Goal: Complete application form: Complete application form

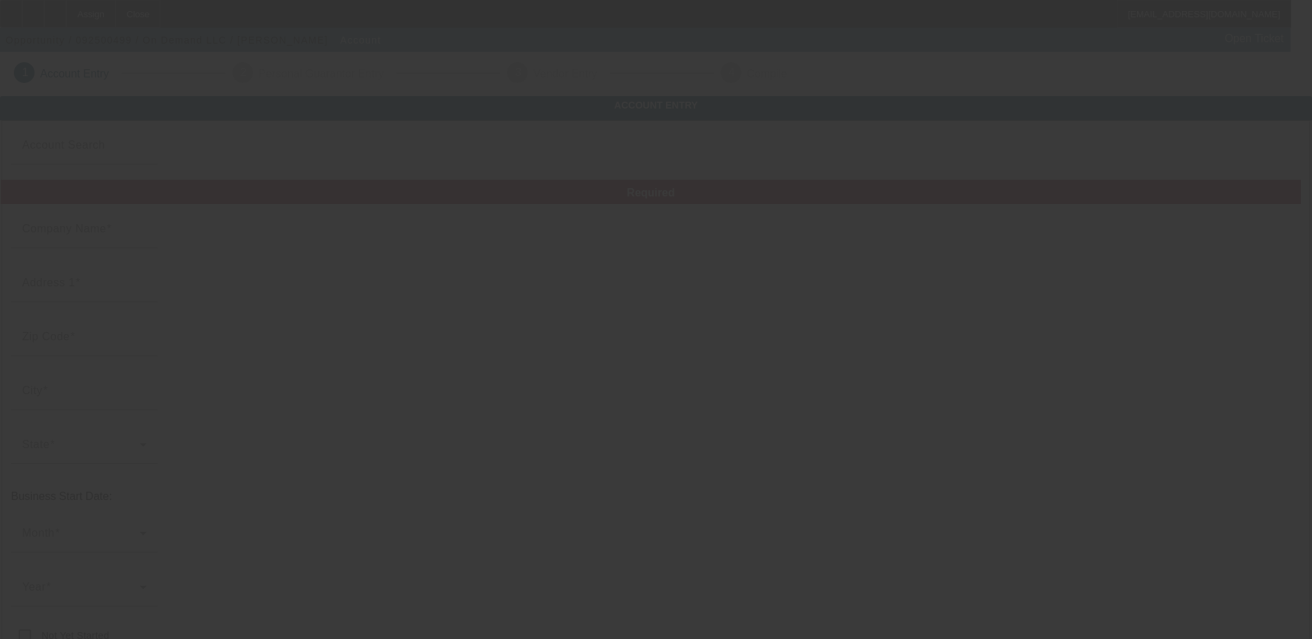
type input "On Demand LLC"
type input "[STREET_ADDRESS]"
type input "35221"
type input "[GEOGRAPHIC_DATA]"
type input "[PHONE_NUMBER]"
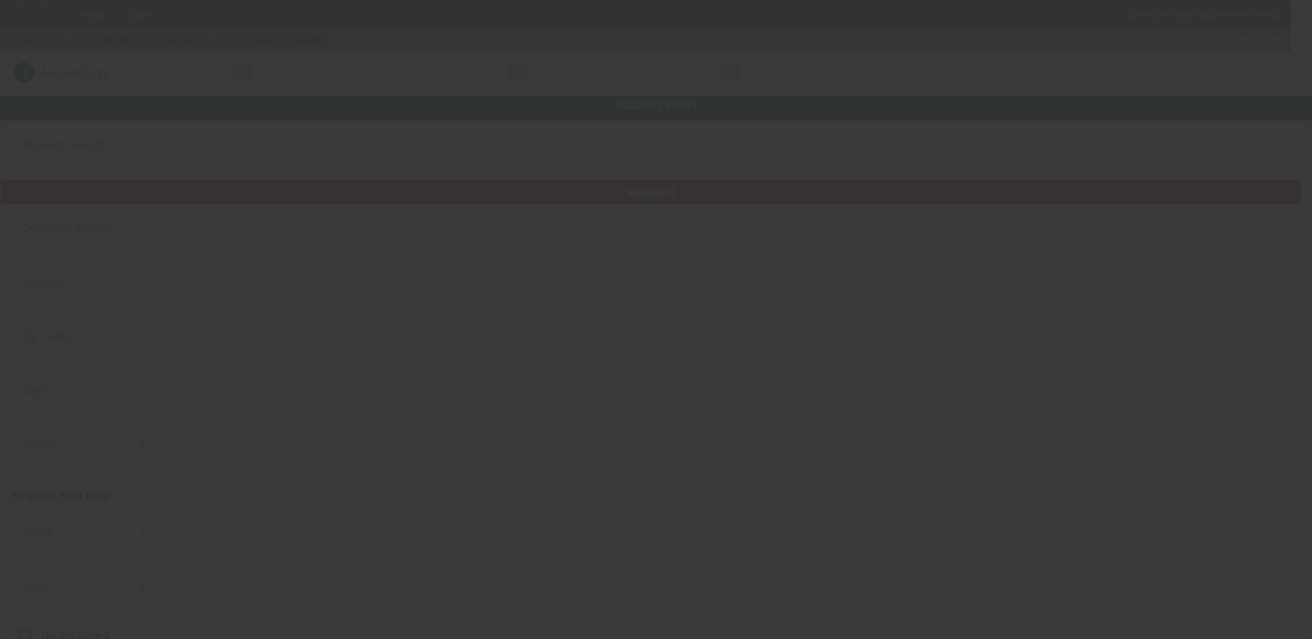
type input "393954790"
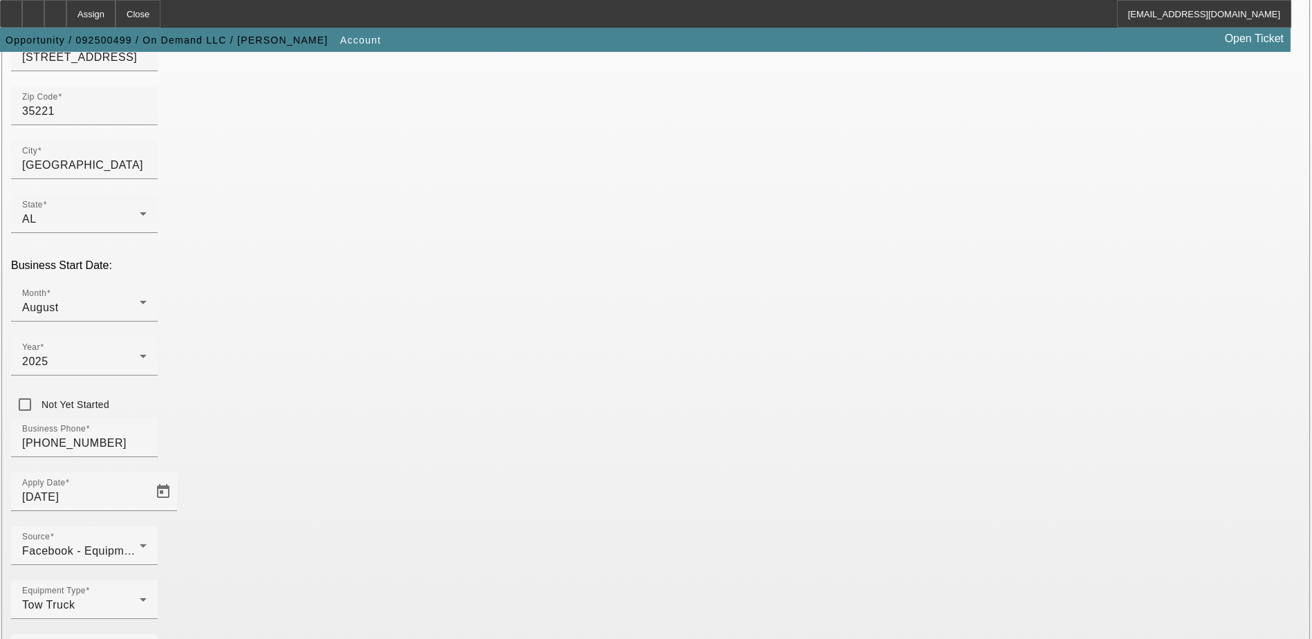
scroll to position [234, 0]
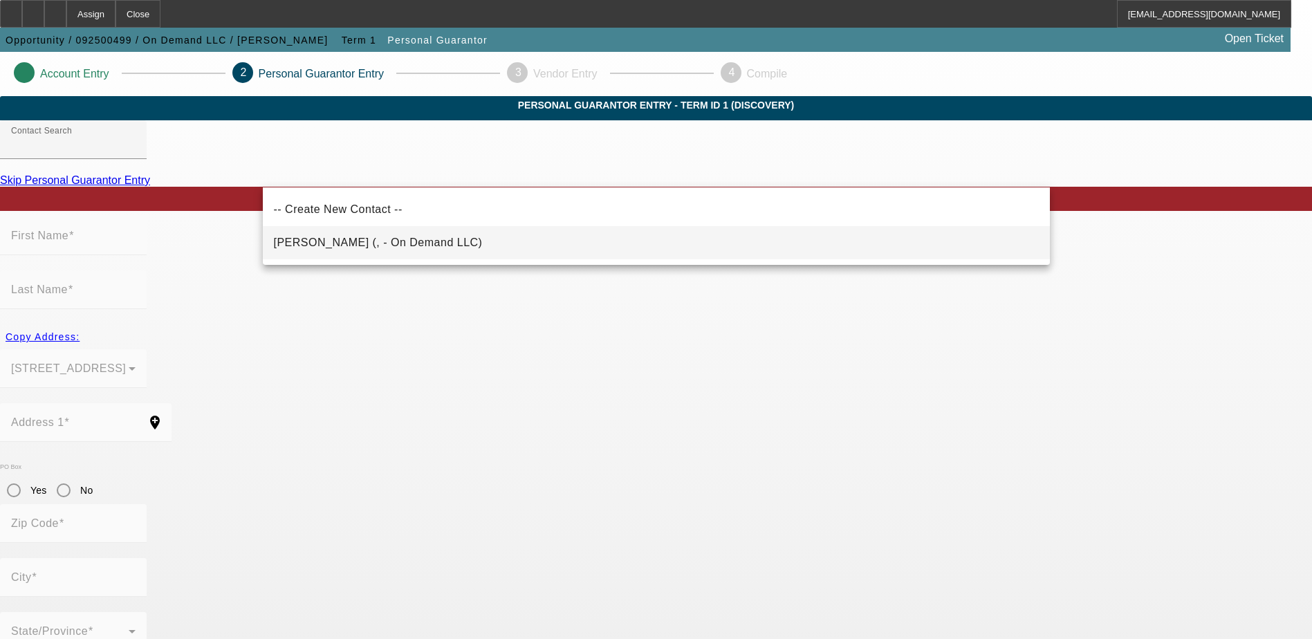
click at [282, 241] on span "Reid, Michael (, - On Demand LLC)" at bounding box center [378, 243] width 209 height 12
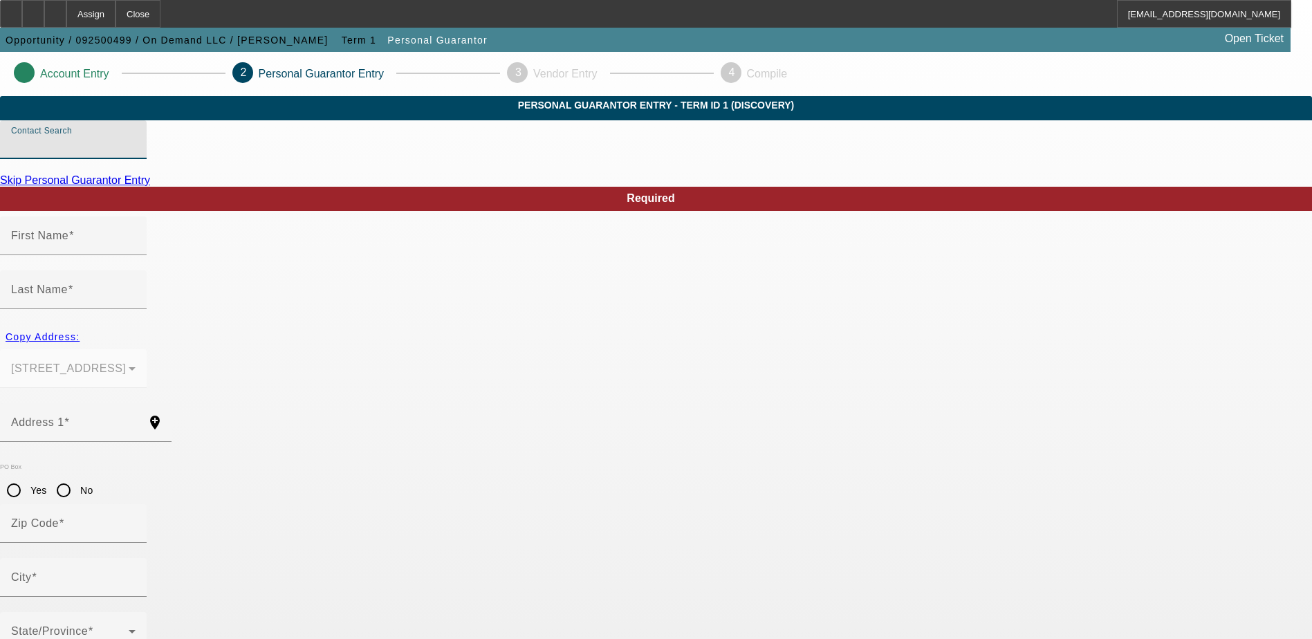
type input "Reid, Michael (, - On Demand LLC)"
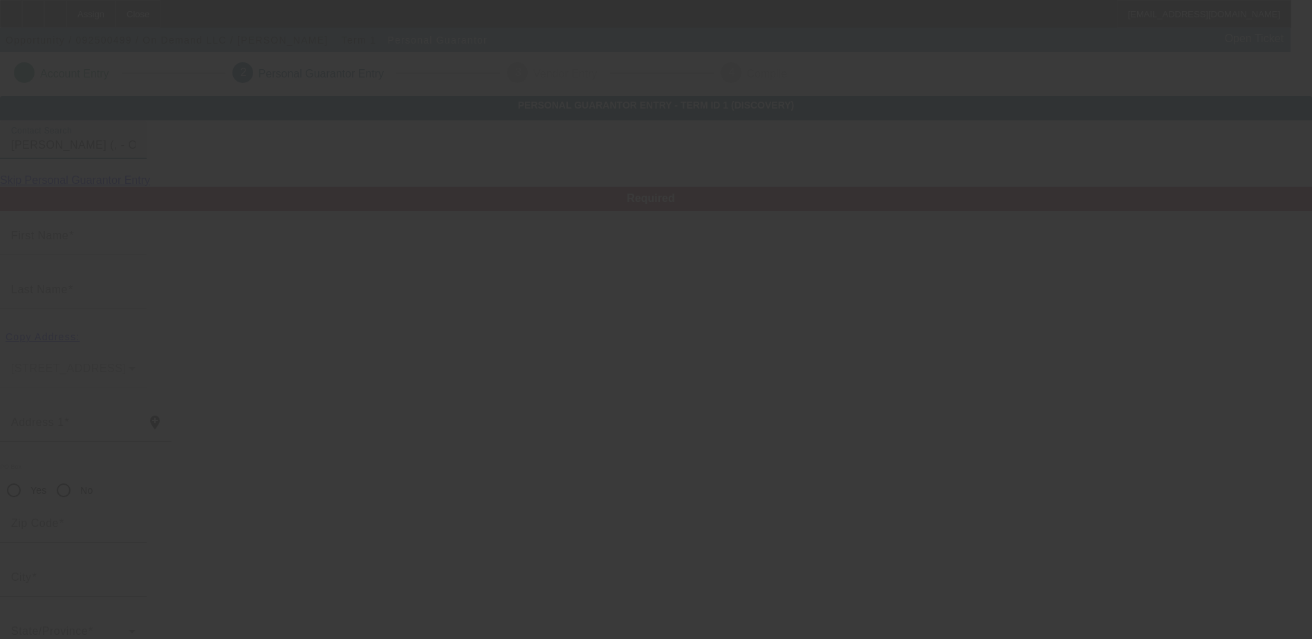
type input "Michael"
type input "Reid"
radio input "true"
type input "[PHONE_NUMBER]"
type input "ondemandrsa@gmail.com"
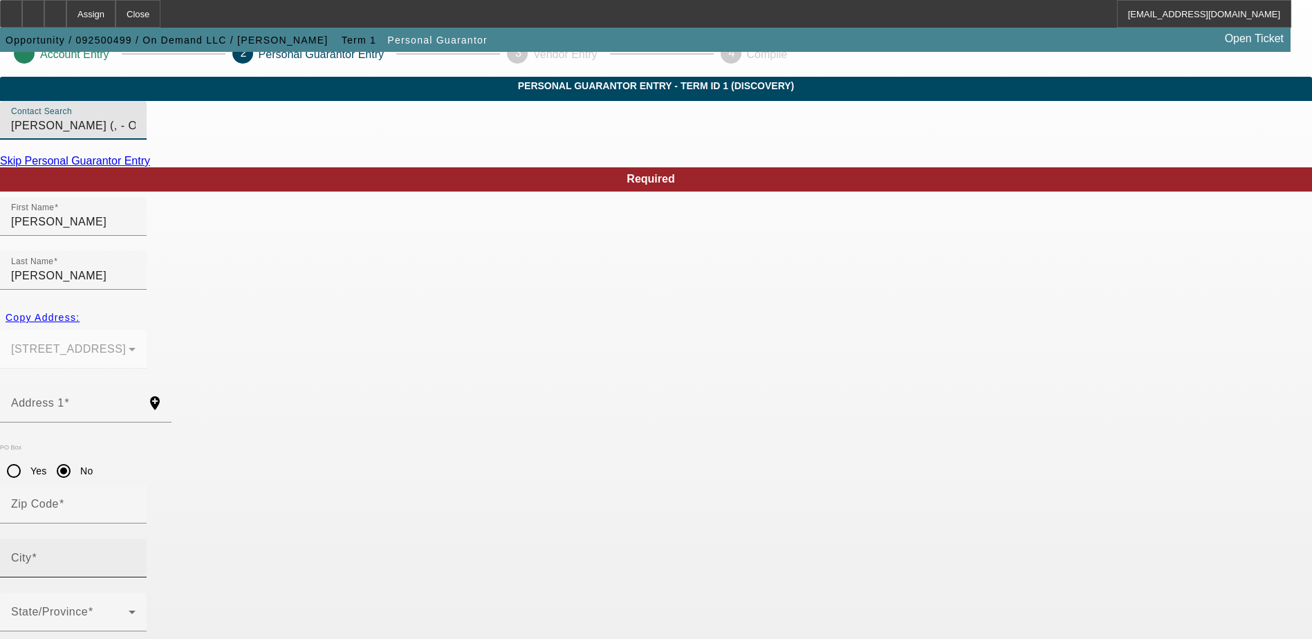
scroll to position [37, 0]
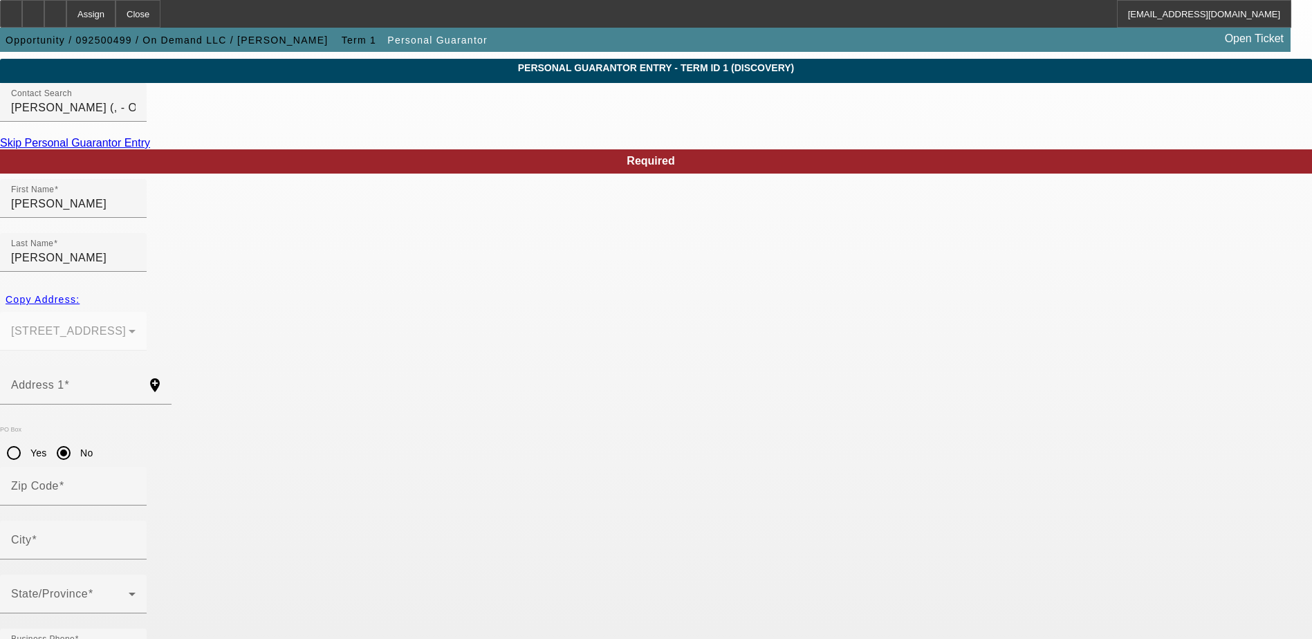
paste input "421-53-2711"
type input "421-53-2711"
type input "100"
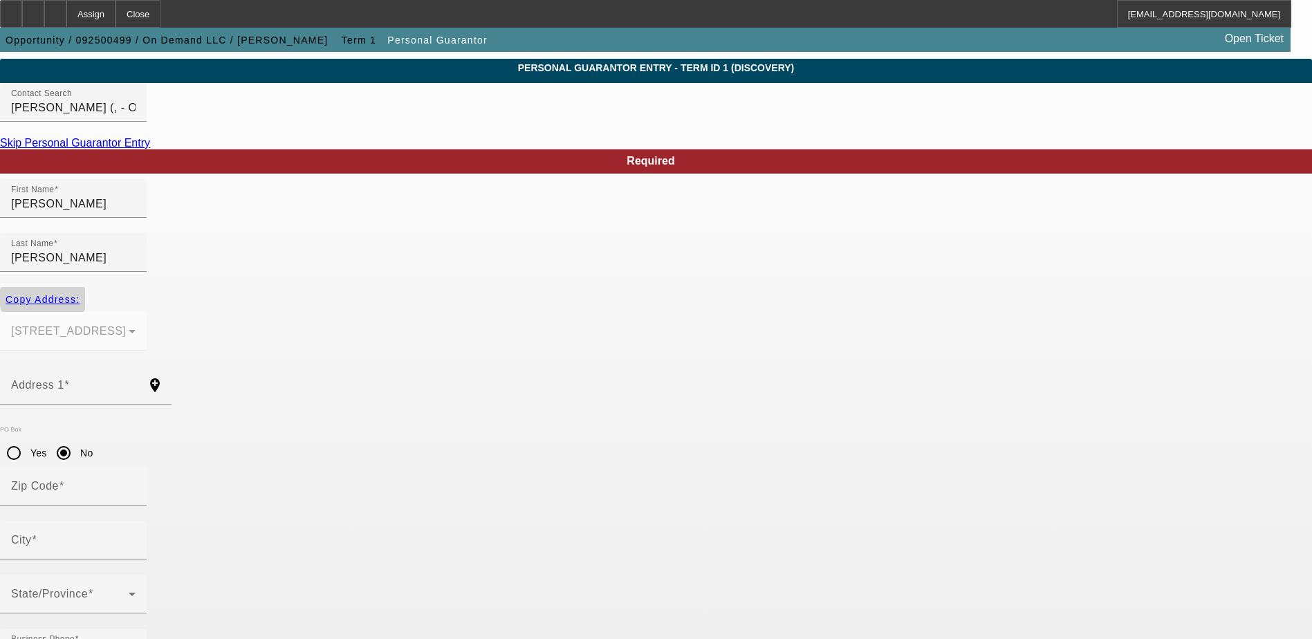
click at [80, 294] on span "Copy Address:" at bounding box center [43, 299] width 74 height 11
type input "3228 Hemlock Ave SW"
radio input "false"
type input "35221"
type input "Birmingham"
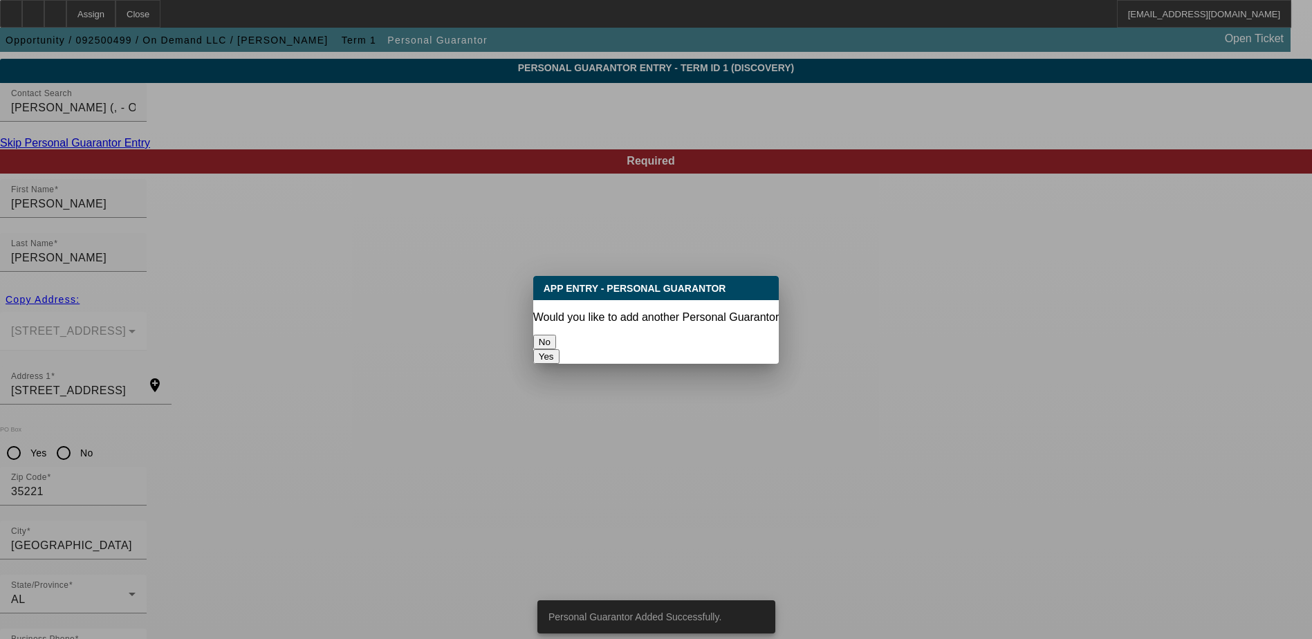
scroll to position [0, 0]
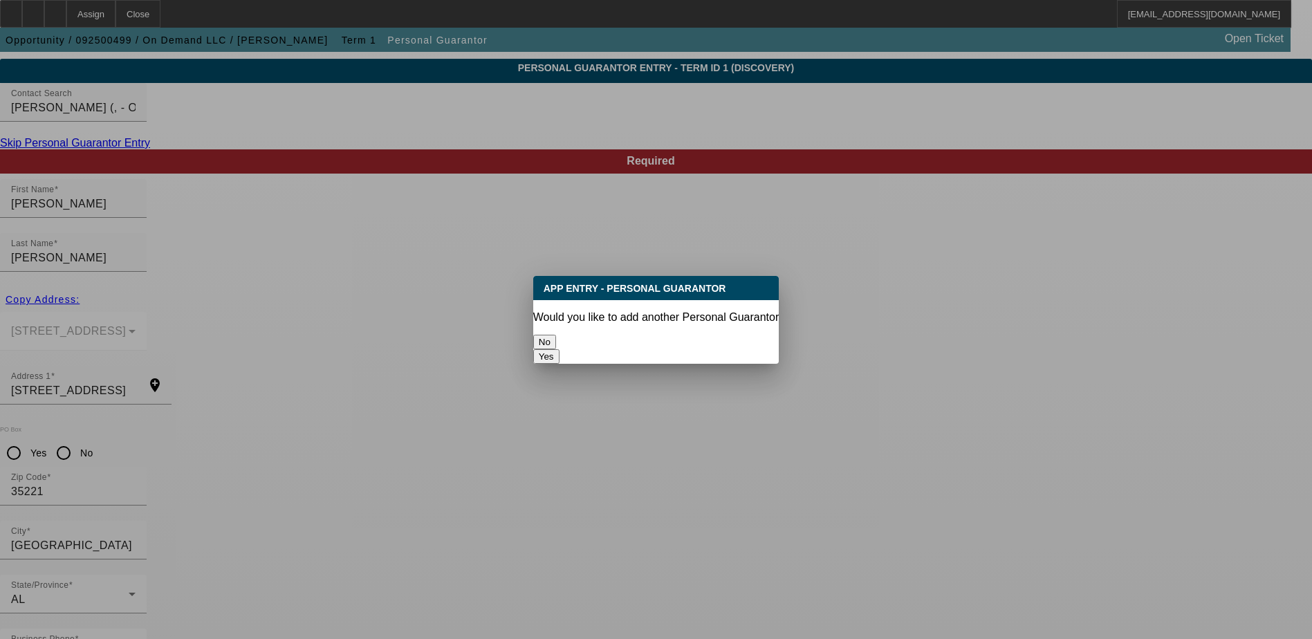
click at [556, 341] on button "No" at bounding box center [544, 342] width 23 height 15
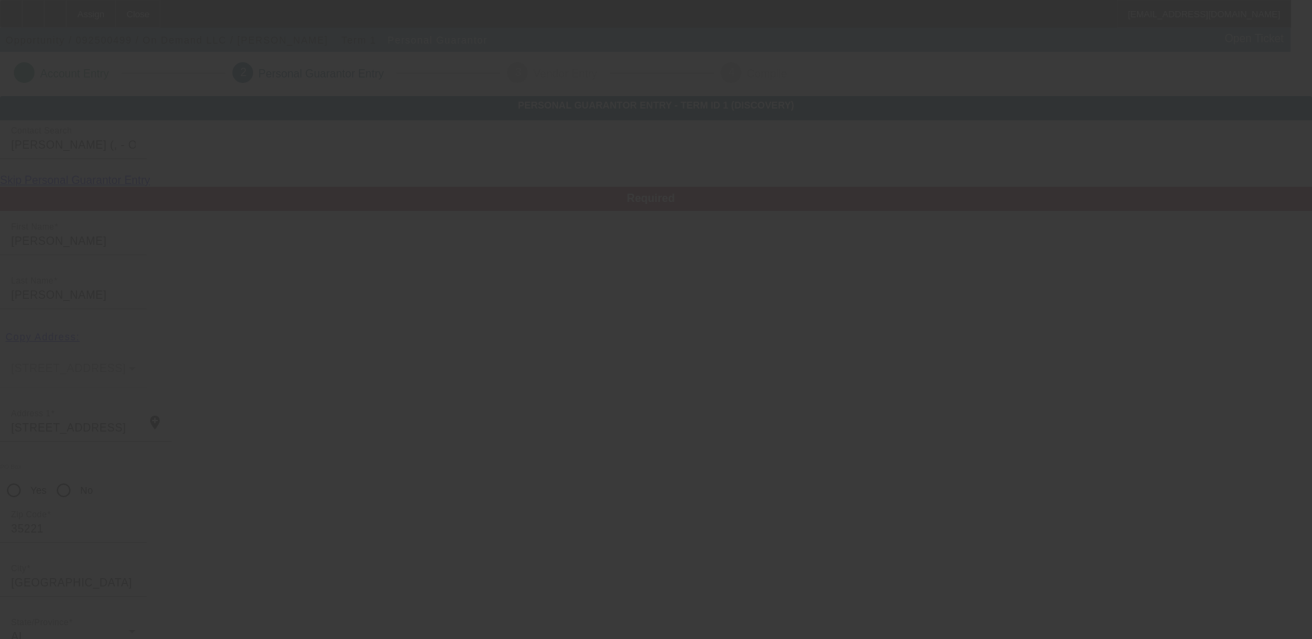
scroll to position [37, 0]
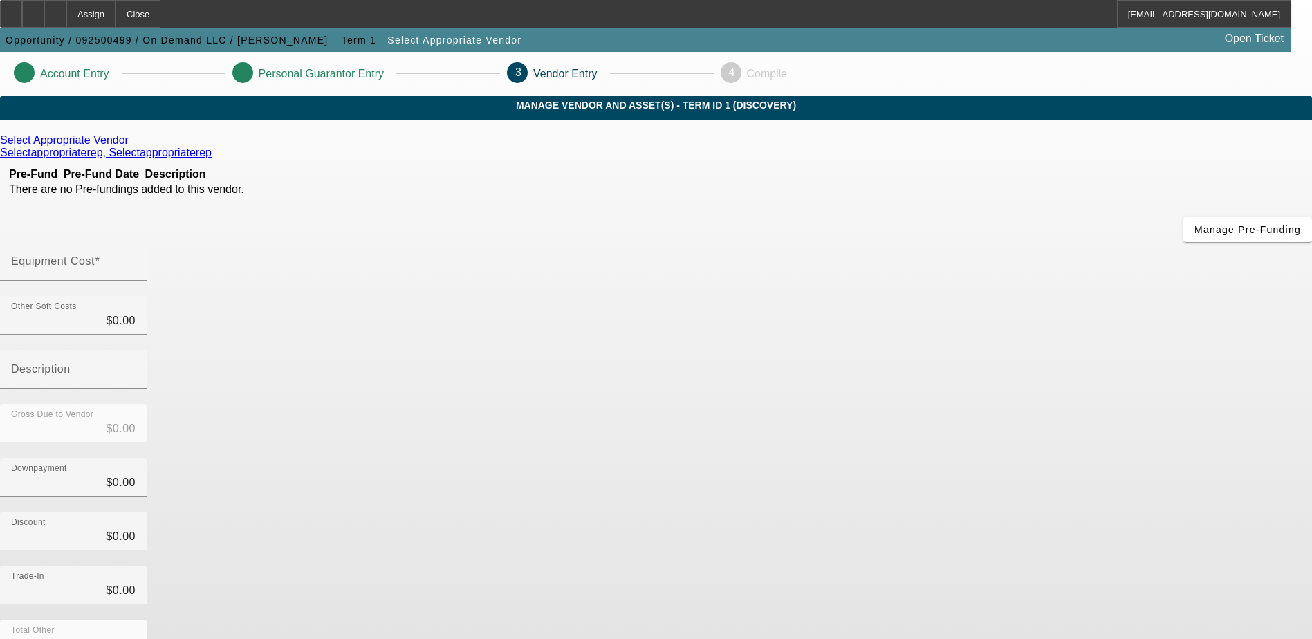
click at [132, 146] on icon at bounding box center [132, 140] width 0 height 12
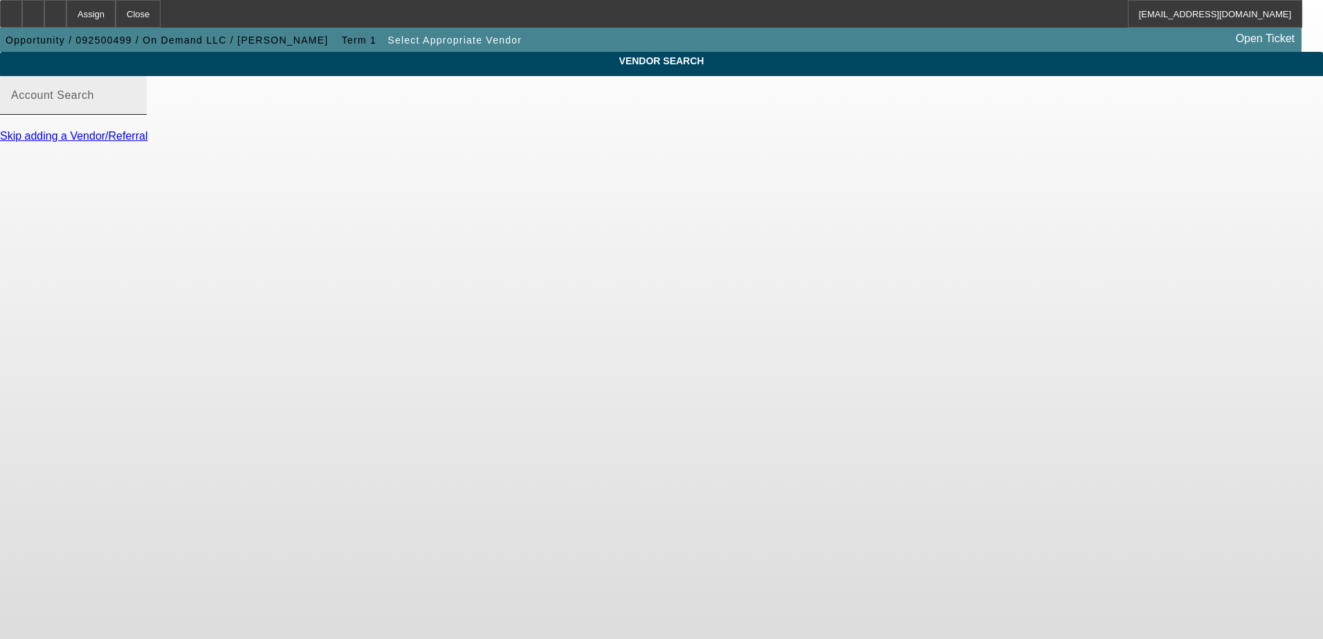
click at [136, 102] on div "Account Search" at bounding box center [73, 95] width 125 height 39
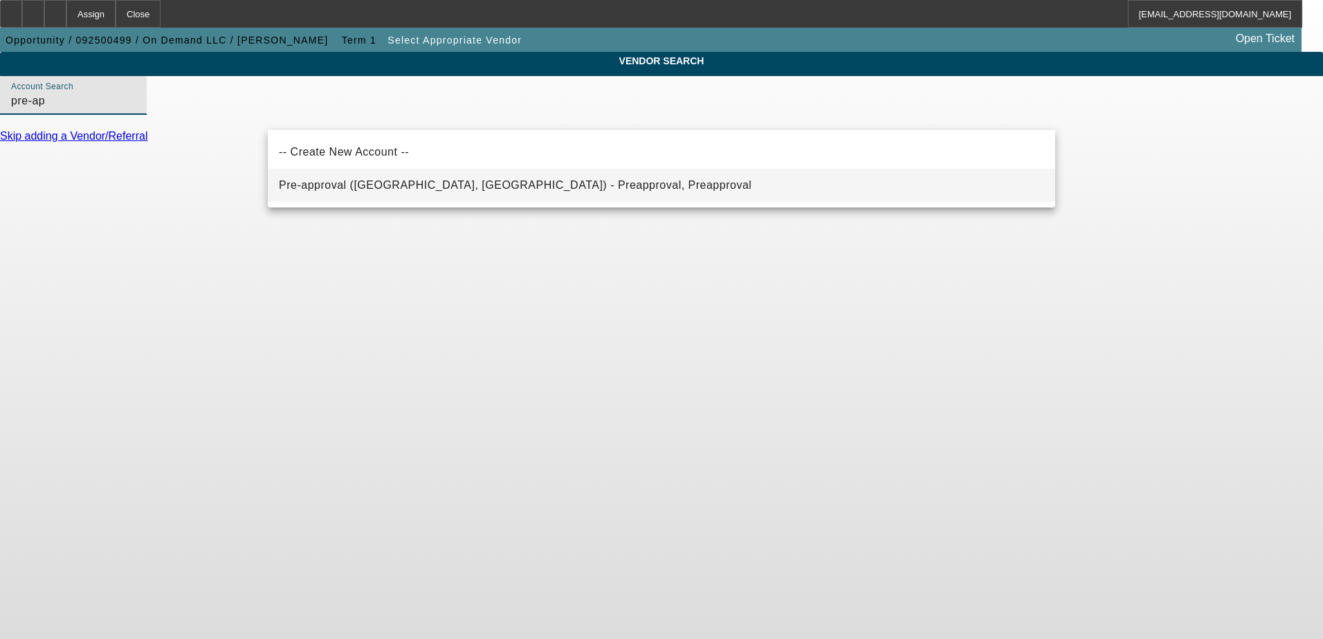
click at [379, 178] on span "Pre-approval (Northbrook, IL) - Preapproval, Preapproval" at bounding box center [515, 185] width 473 height 17
type input "Pre-approval (Northbrook, IL) - Preapproval, Preapproval"
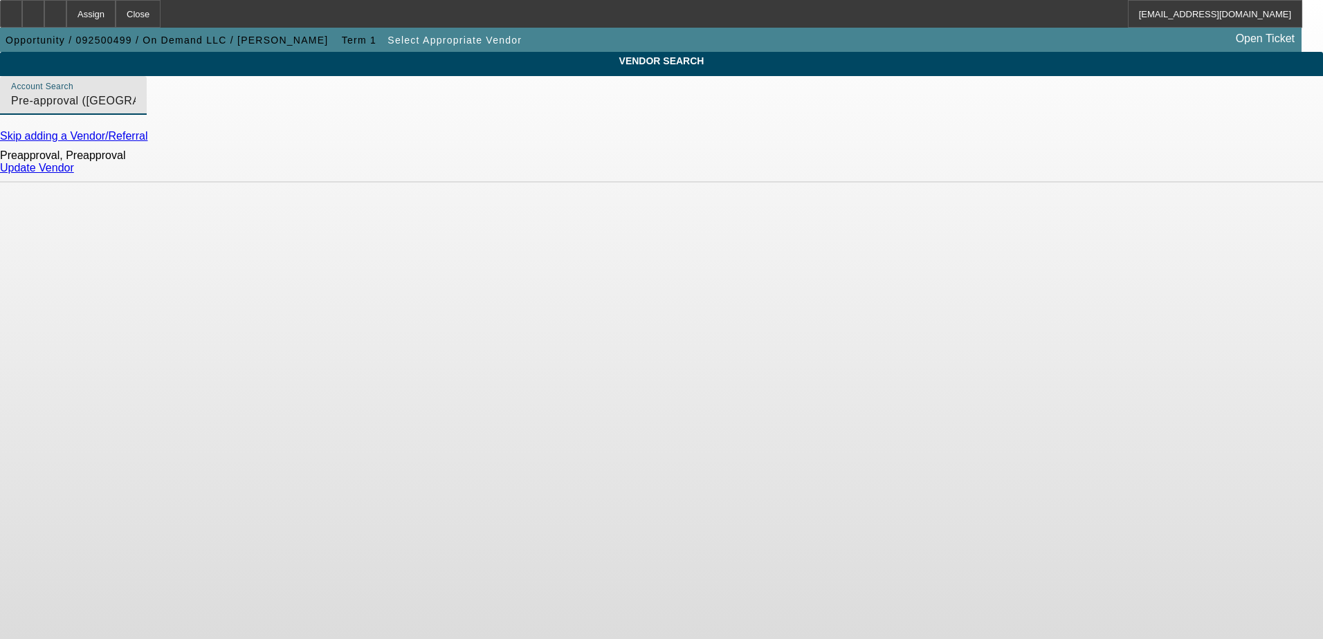
click at [74, 174] on link "Update Vendor" at bounding box center [37, 168] width 74 height 12
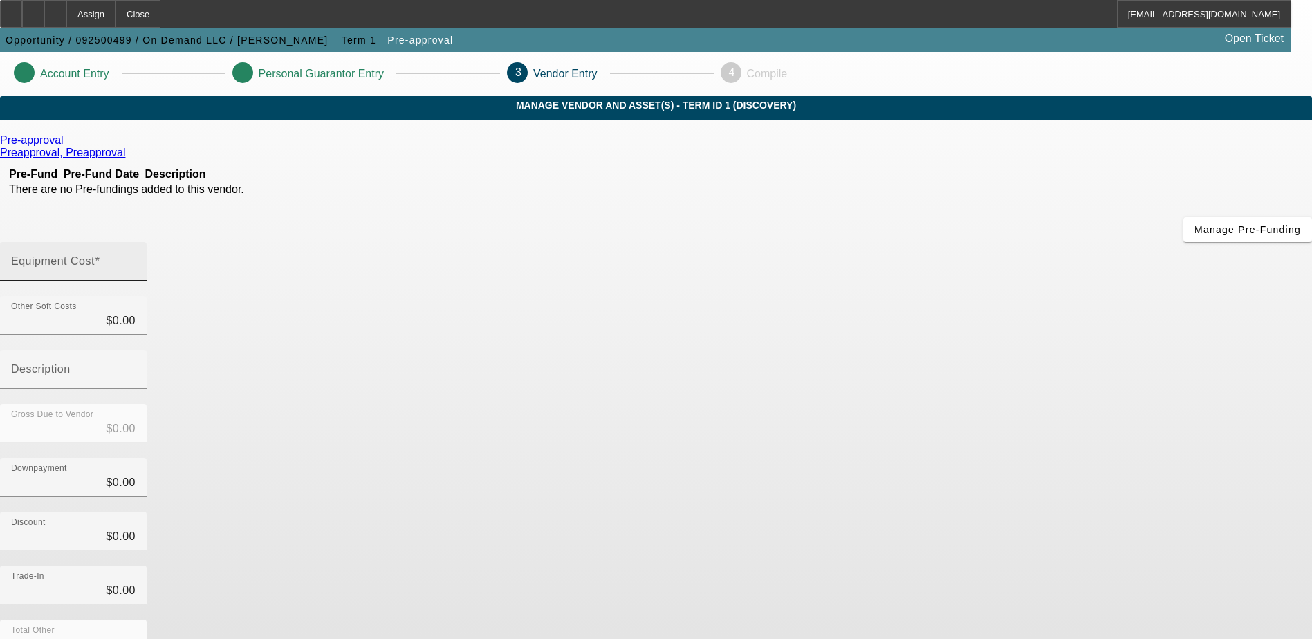
click at [136, 259] on input "Equipment Cost" at bounding box center [73, 267] width 125 height 17
type input "5"
type input "$5.00"
type input "55"
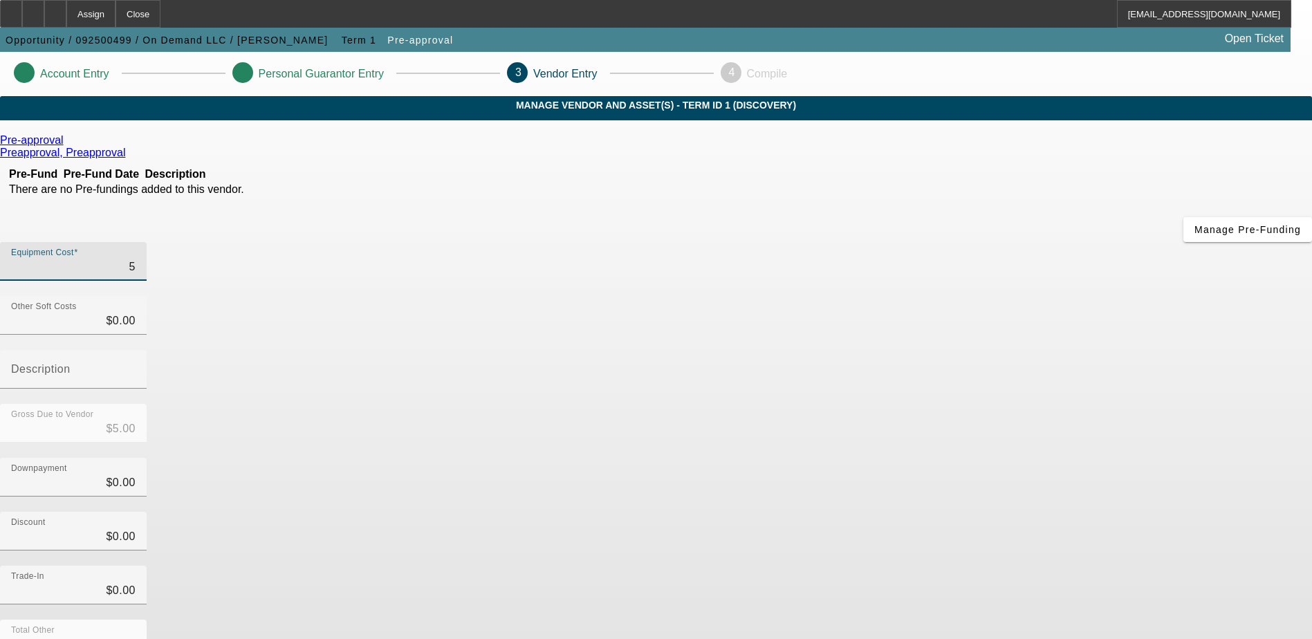
type input "$55.00"
type input "550"
type input "$550.00"
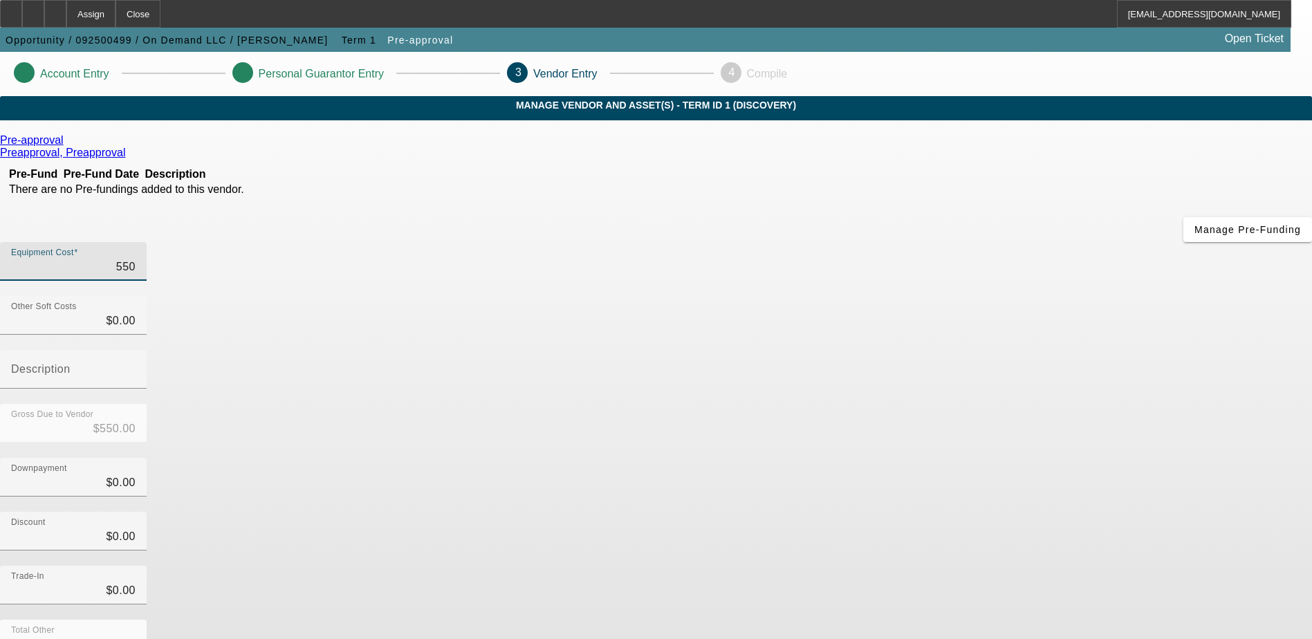
type input "5500"
type input "$5,500.00"
type input "55000"
type input "$55,000.00"
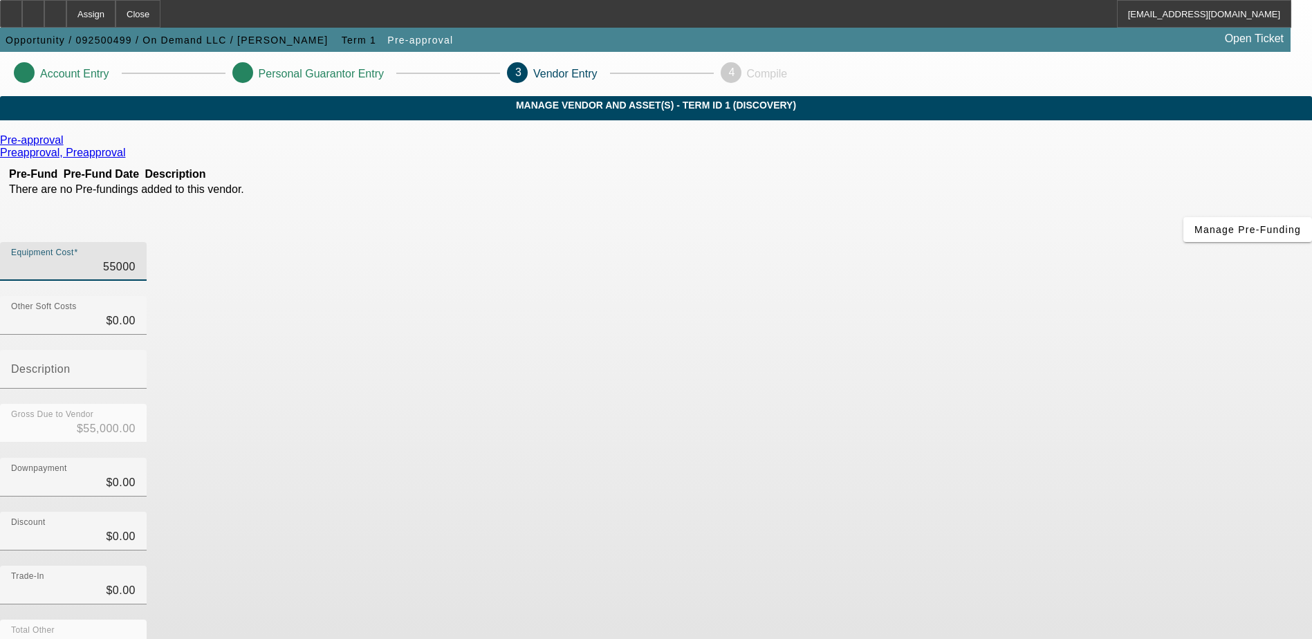
type input "$55,000.00"
click at [904, 458] on div "Downpayment $0.00" at bounding box center [656, 485] width 1312 height 54
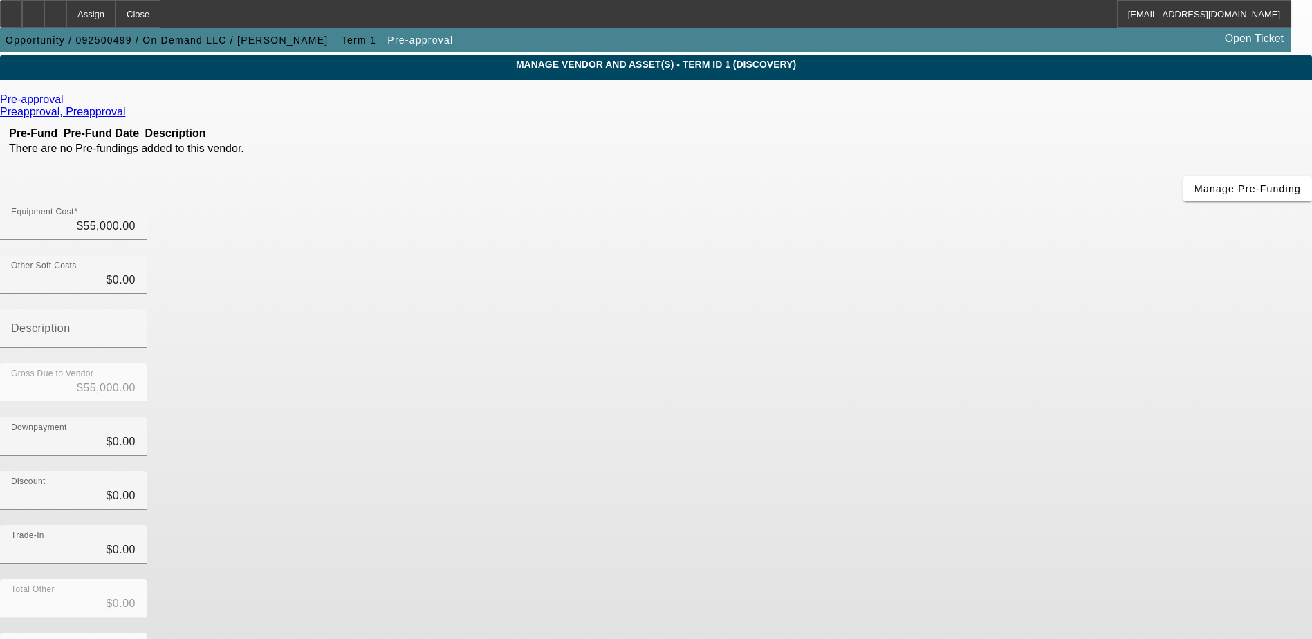
scroll to position [62, 0]
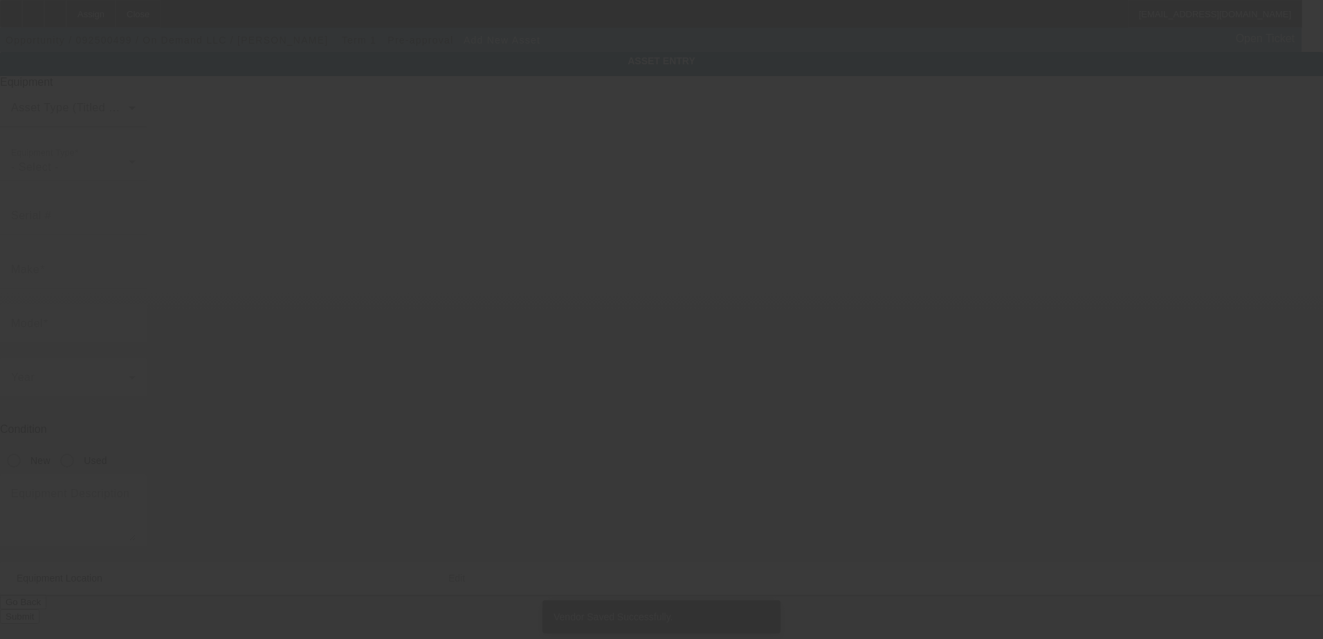
type input "3228 Hemlock Ave SW"
type input "Birmingham"
type input "35221"
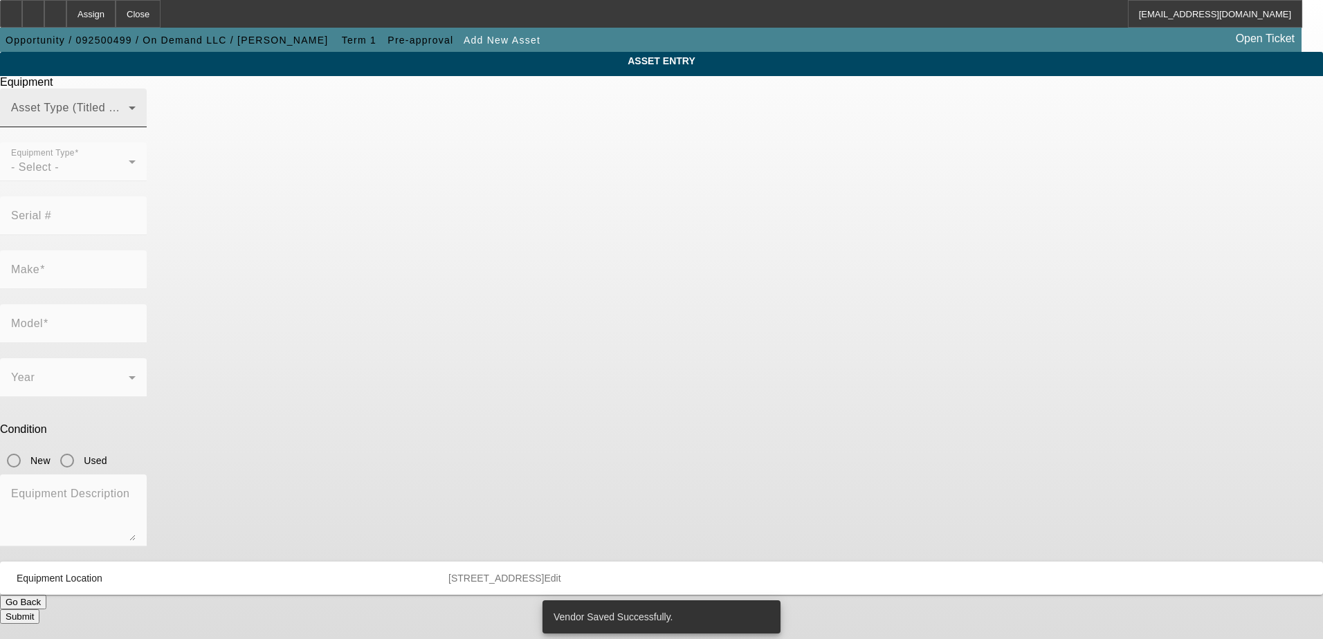
click at [129, 122] on span at bounding box center [70, 113] width 118 height 17
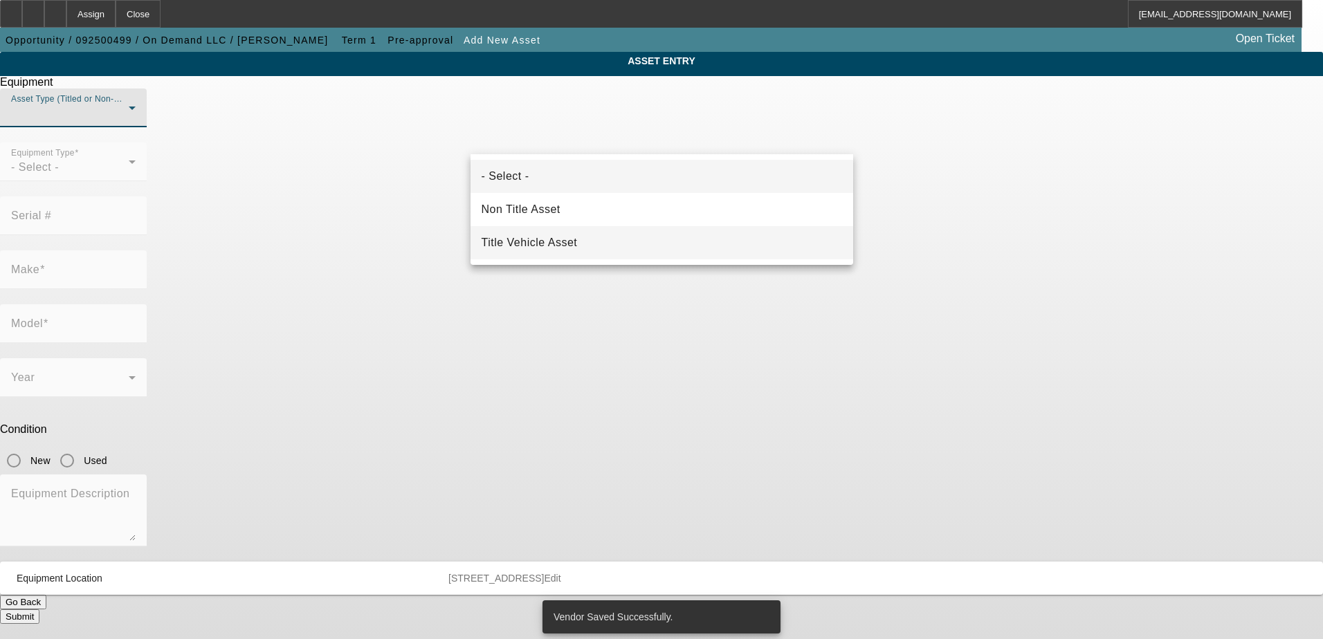
click at [574, 236] on span "Title Vehicle Asset" at bounding box center [529, 243] width 96 height 17
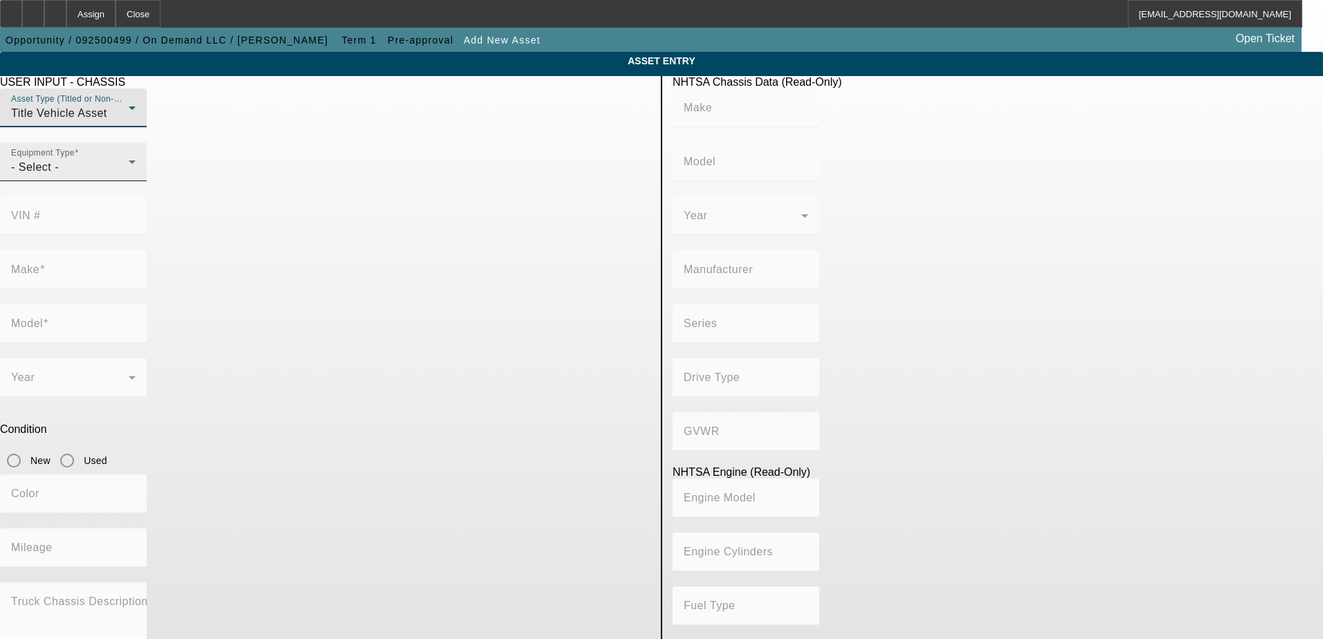
click at [129, 176] on div "- Select -" at bounding box center [70, 167] width 118 height 17
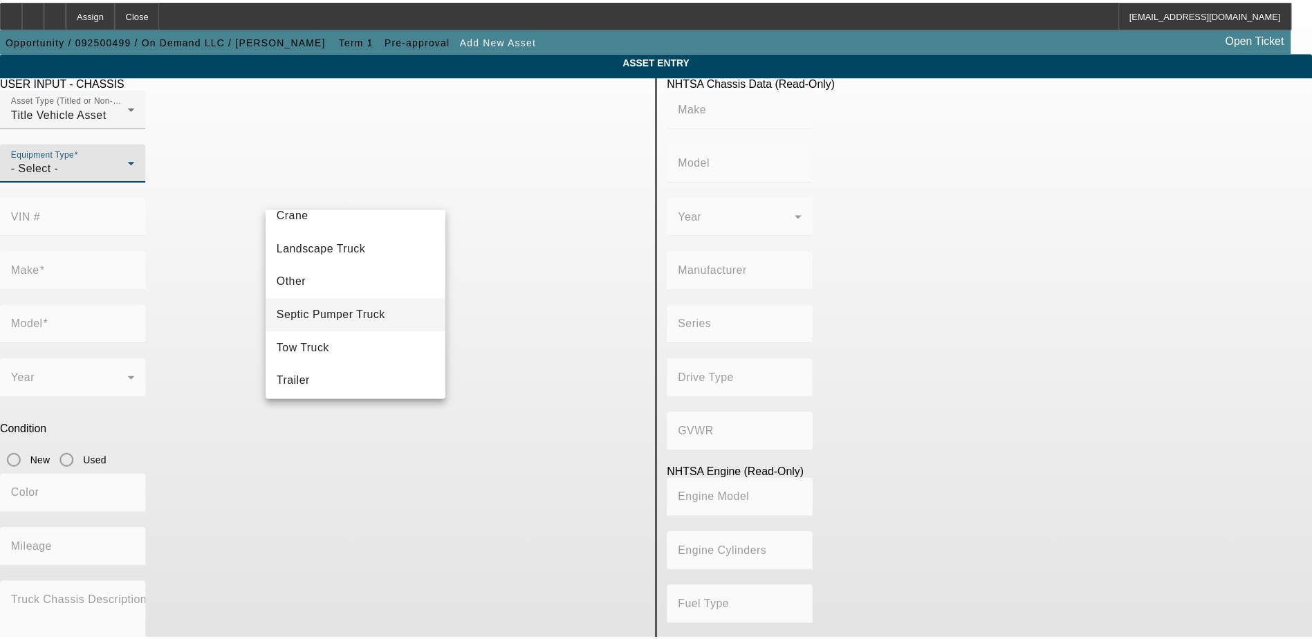
scroll to position [153, 0]
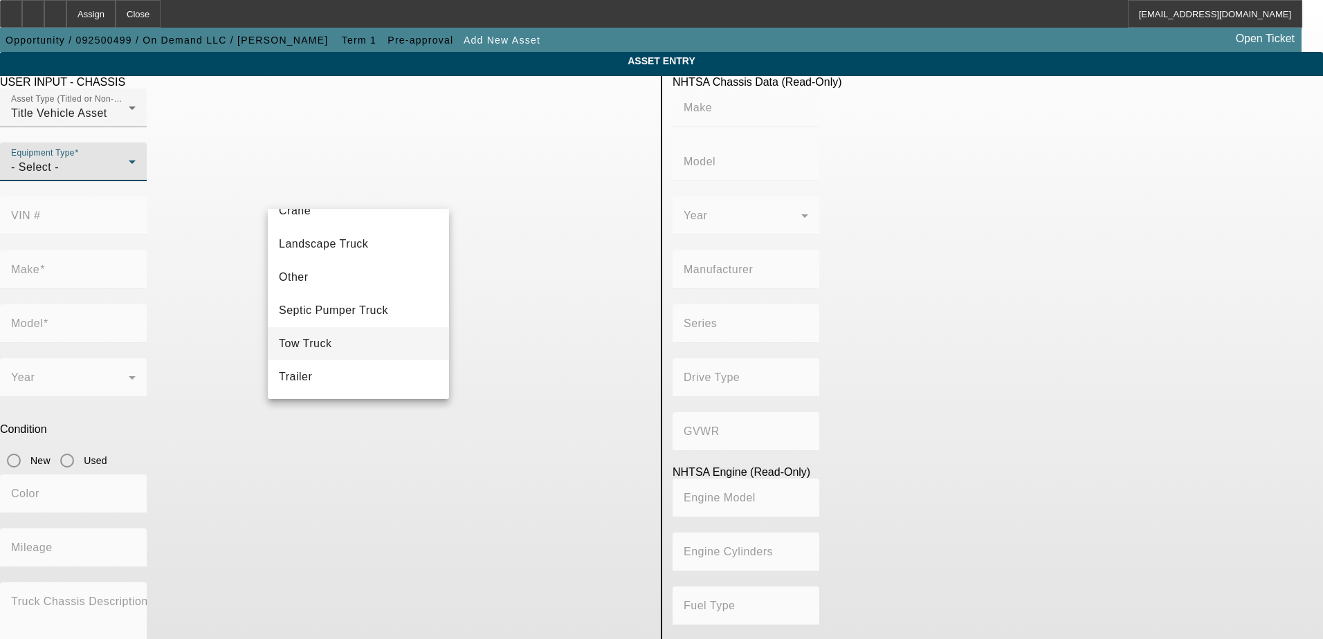
click at [323, 345] on span "Tow Truck" at bounding box center [305, 344] width 53 height 17
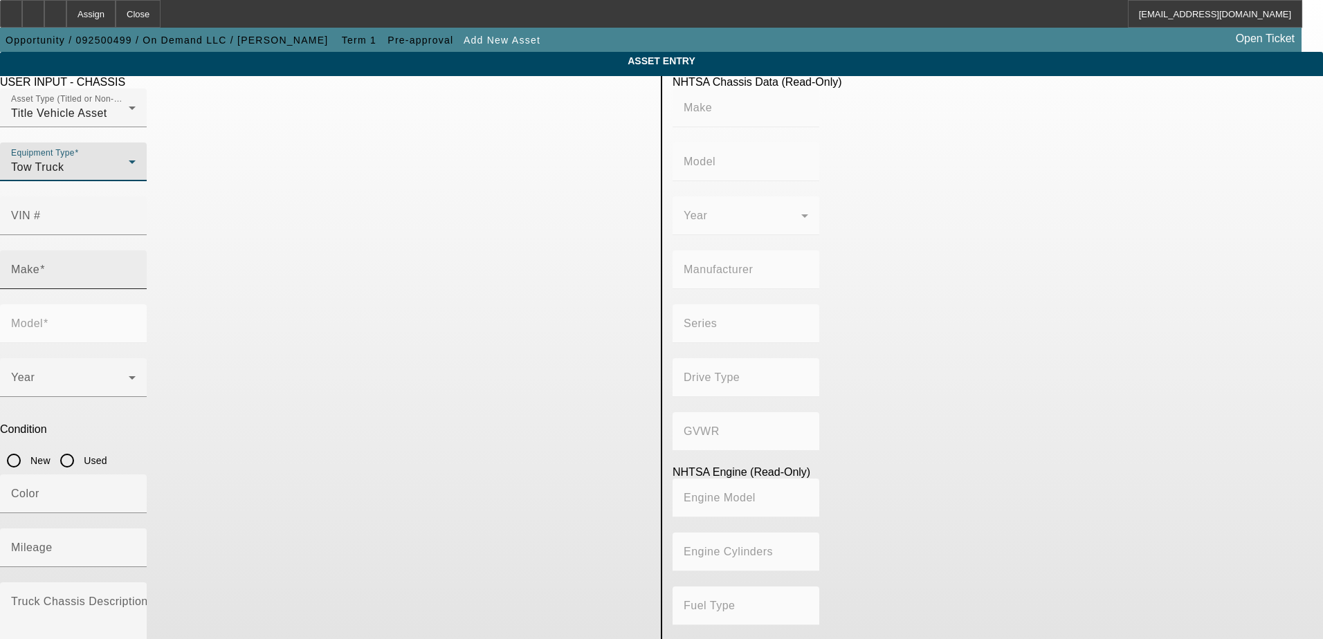
click at [136, 267] on input "Make" at bounding box center [73, 275] width 125 height 17
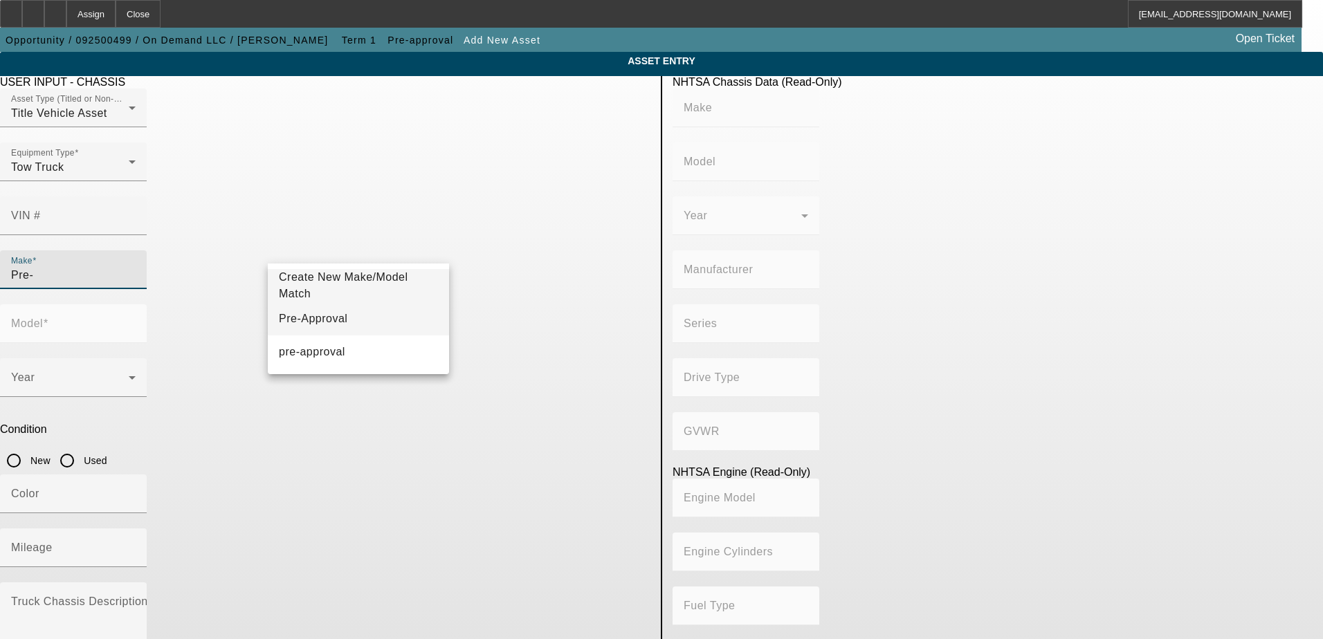
click at [365, 315] on mat-option "Pre-Approval" at bounding box center [358, 318] width 181 height 33
type input "Pre-Approval"
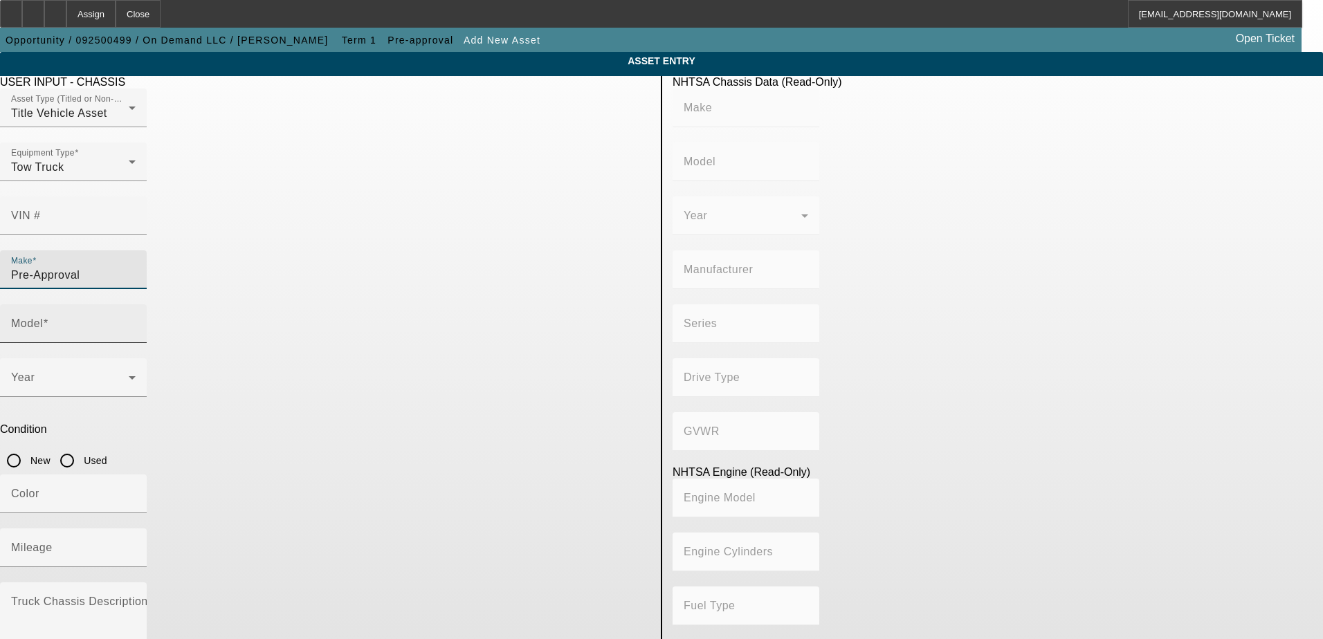
click at [43, 318] on mat-label "Model" at bounding box center [27, 324] width 32 height 12
click at [136, 321] on input "Model" at bounding box center [73, 329] width 125 height 17
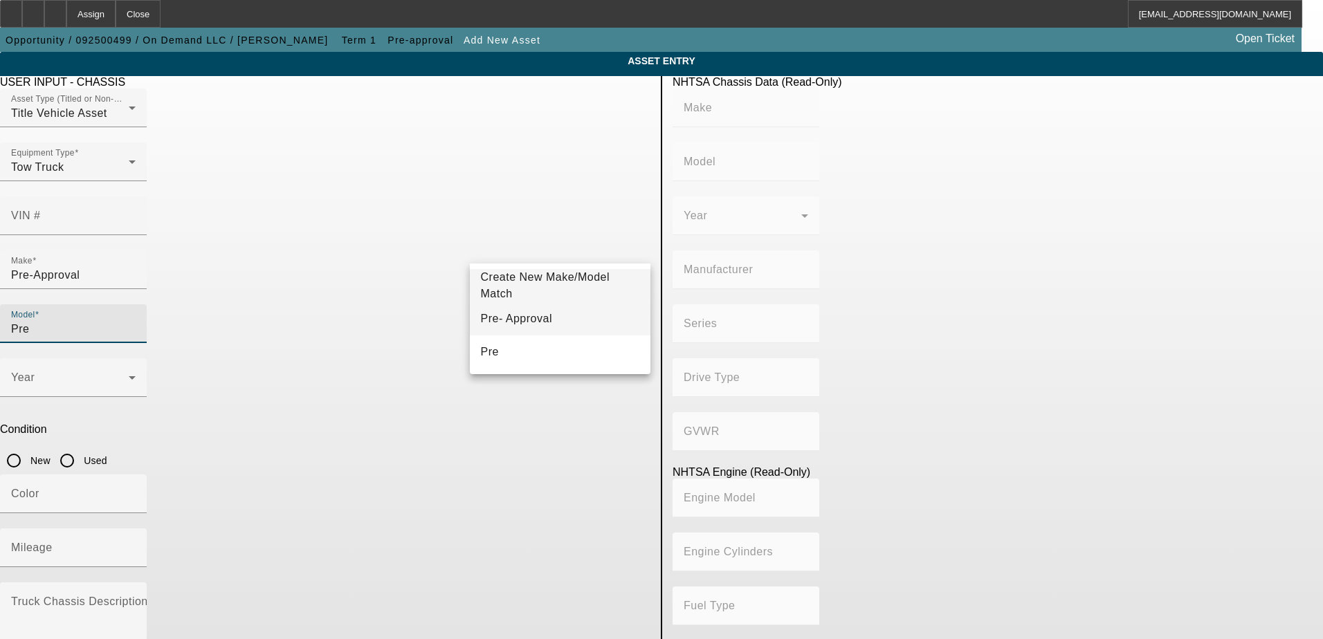
click at [589, 307] on mat-option "Pre- Approval" at bounding box center [560, 318] width 181 height 33
type input "Pre- Approval"
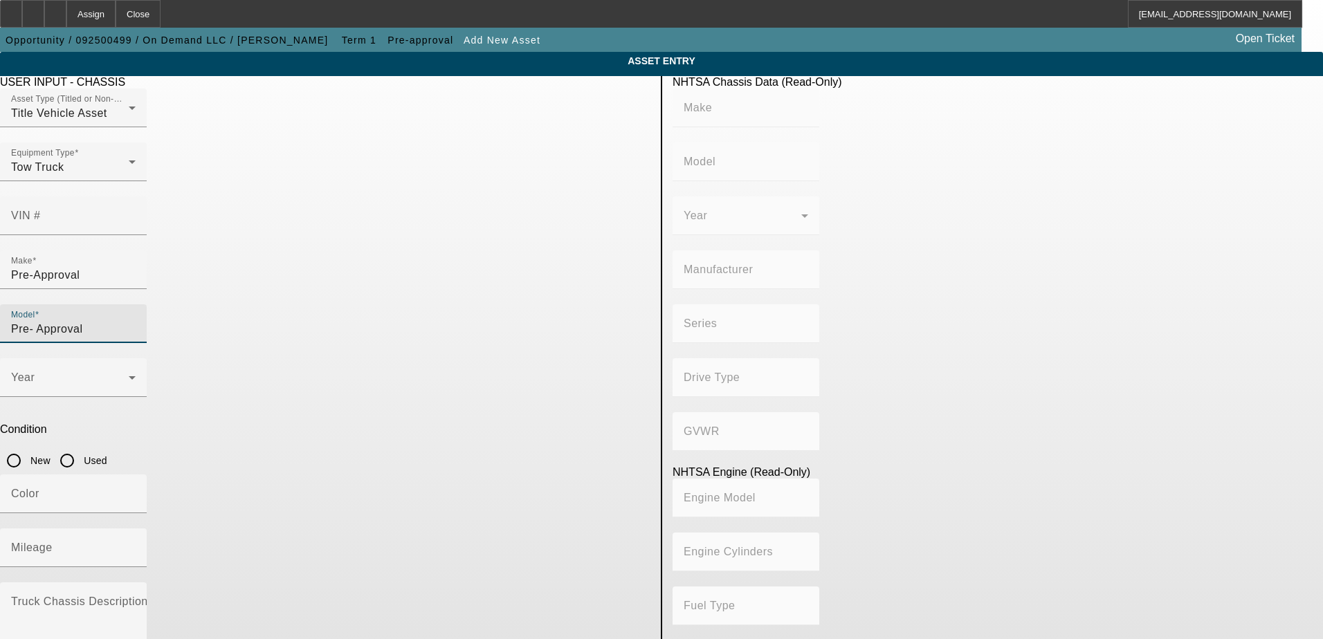
click at [81, 447] on input "Used" at bounding box center [67, 461] width 28 height 28
radio input "true"
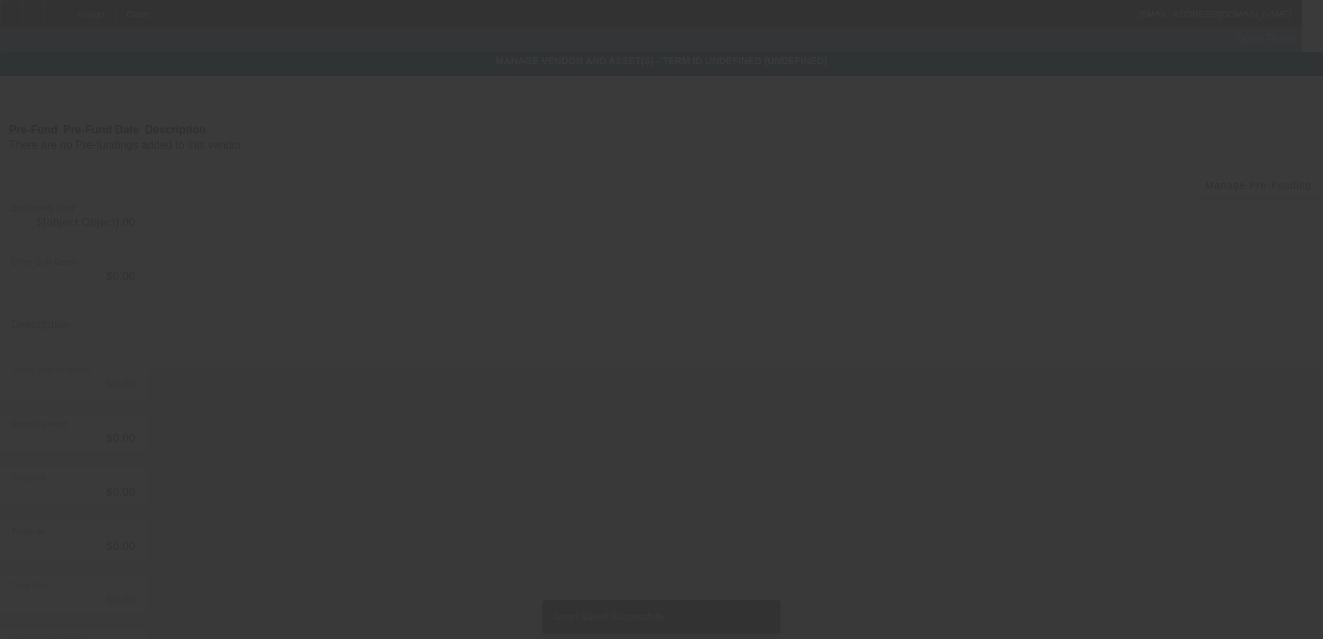
type input "$55,000.00"
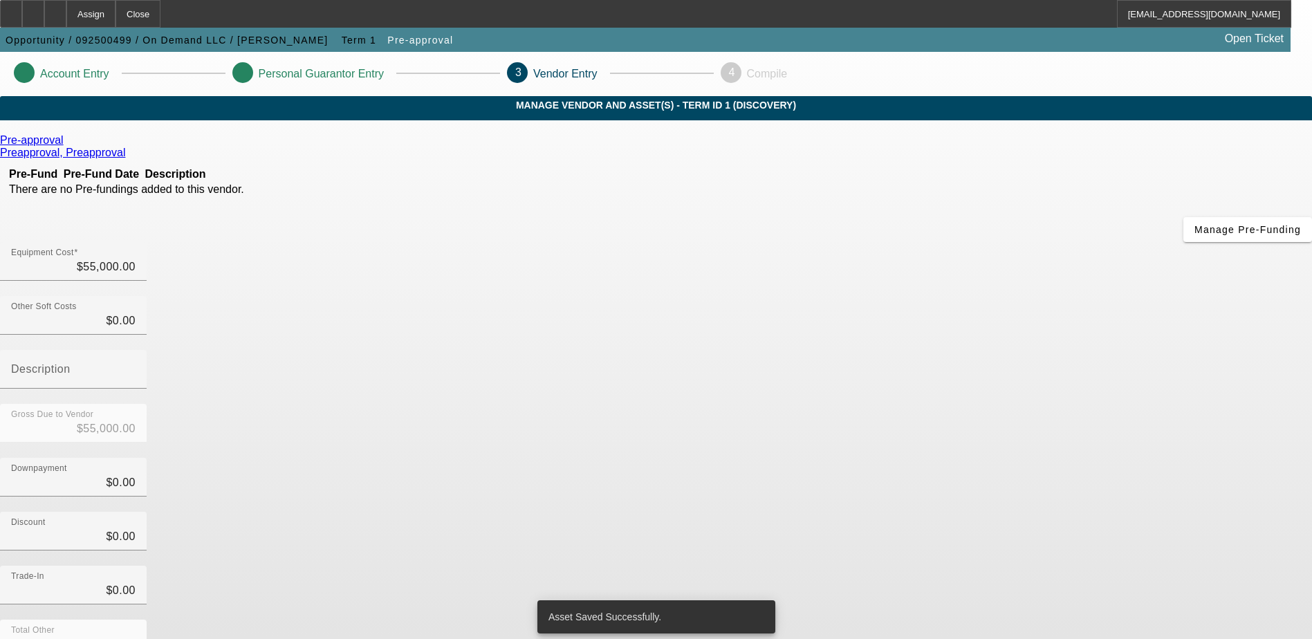
click at [1007, 458] on div "Downpayment $0.00" at bounding box center [656, 485] width 1312 height 54
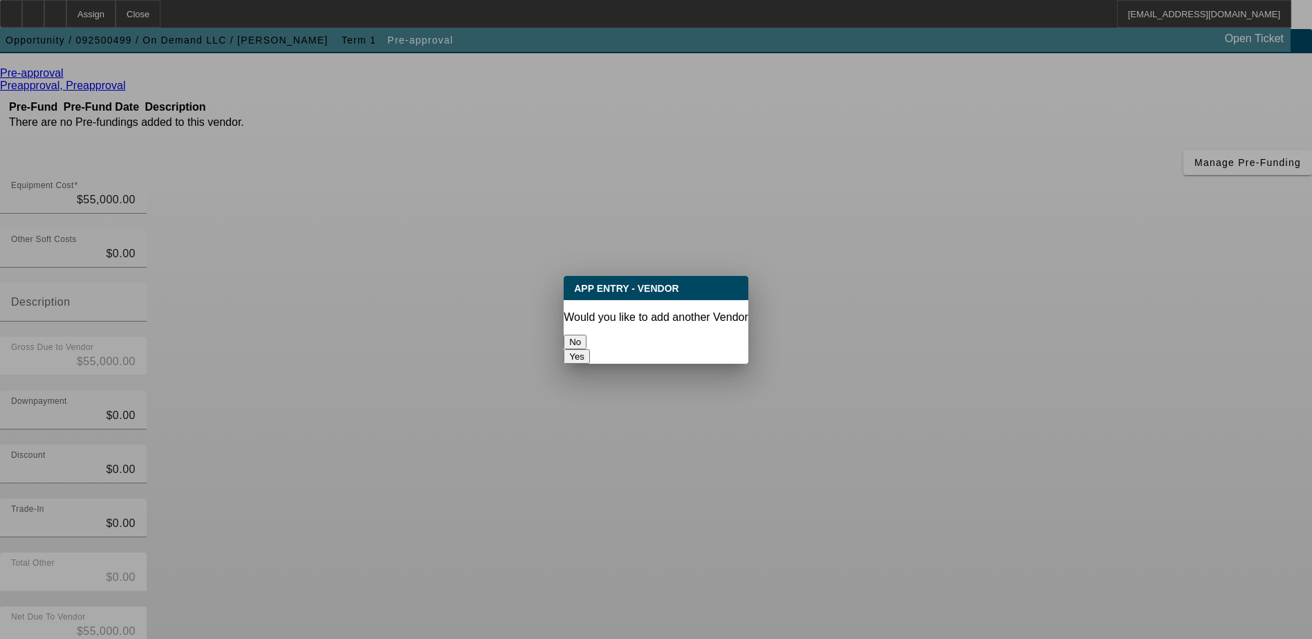
scroll to position [0, 0]
click at [587, 335] on button "No" at bounding box center [575, 342] width 23 height 15
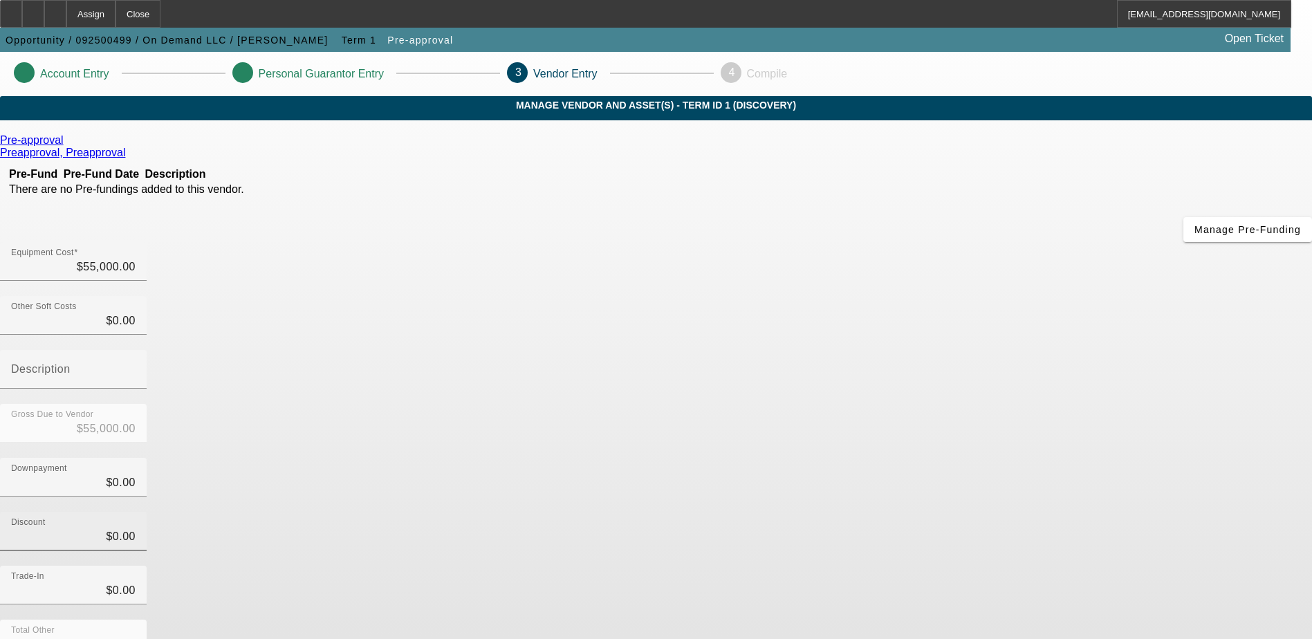
scroll to position [67, 0]
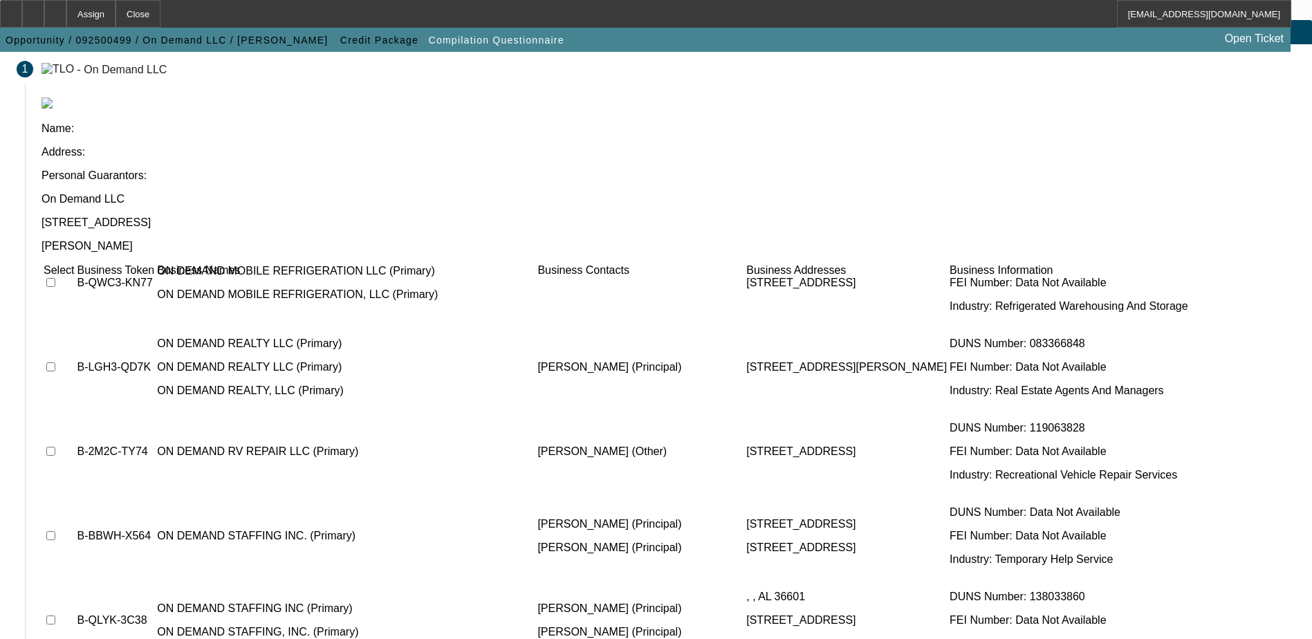
scroll to position [2066, 0]
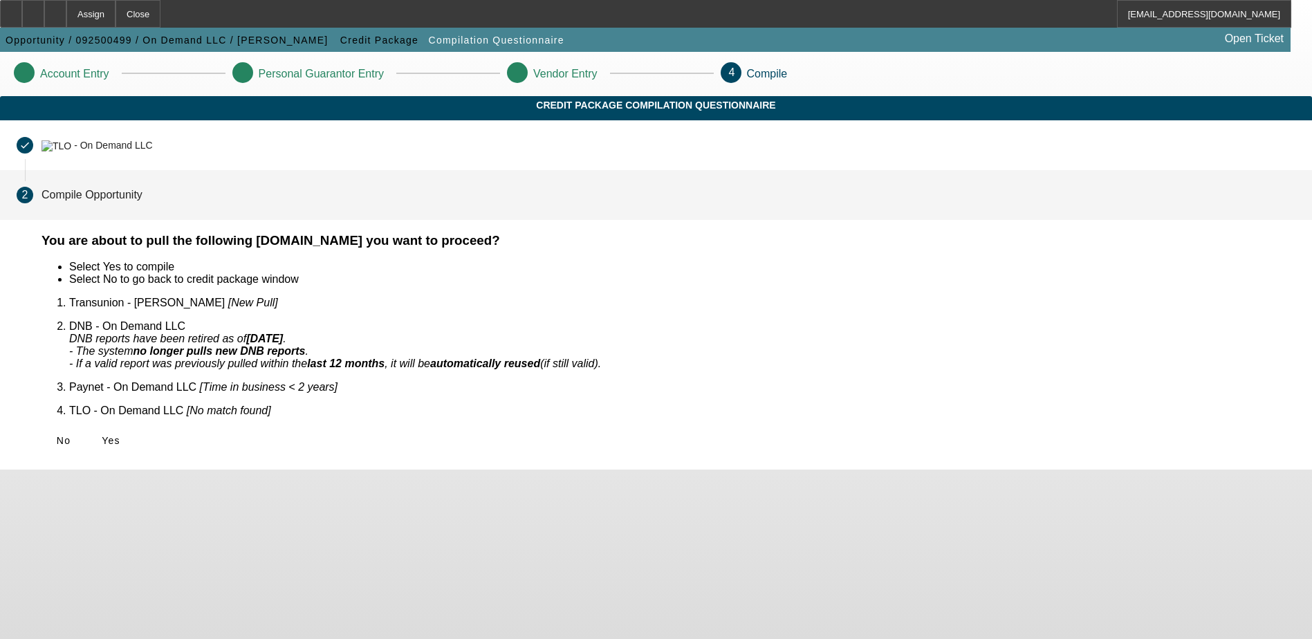
scroll to position [0, 0]
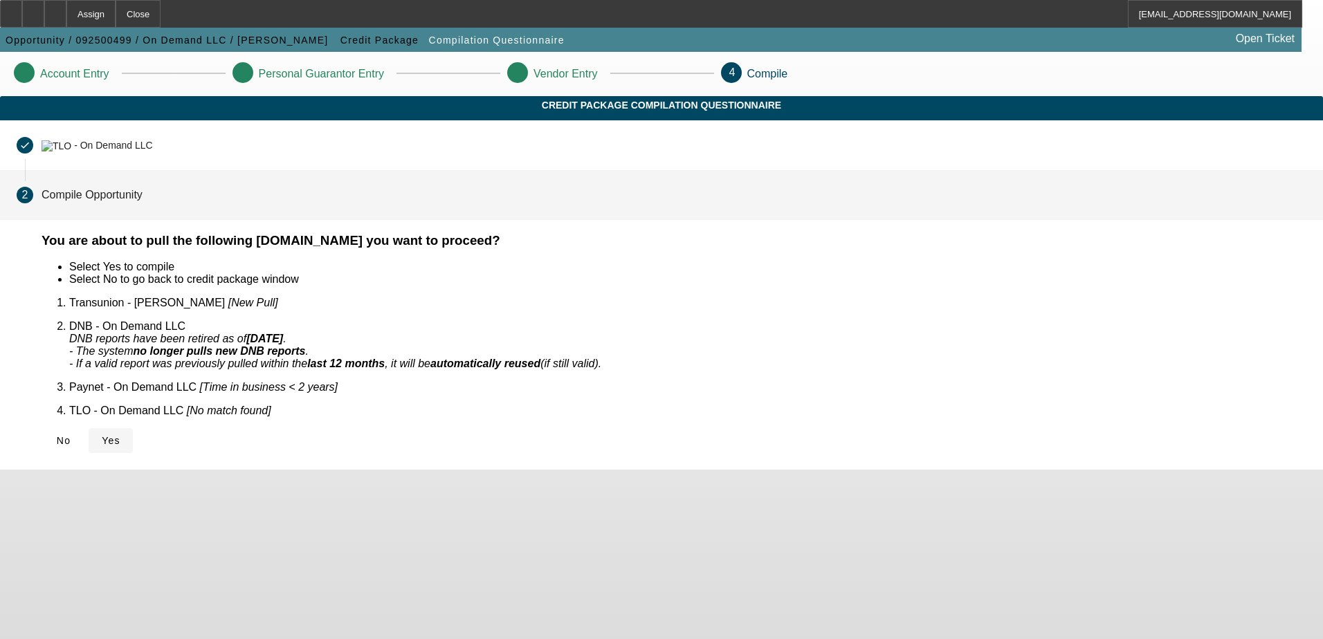
click at [120, 435] on span "Yes" at bounding box center [111, 440] width 19 height 11
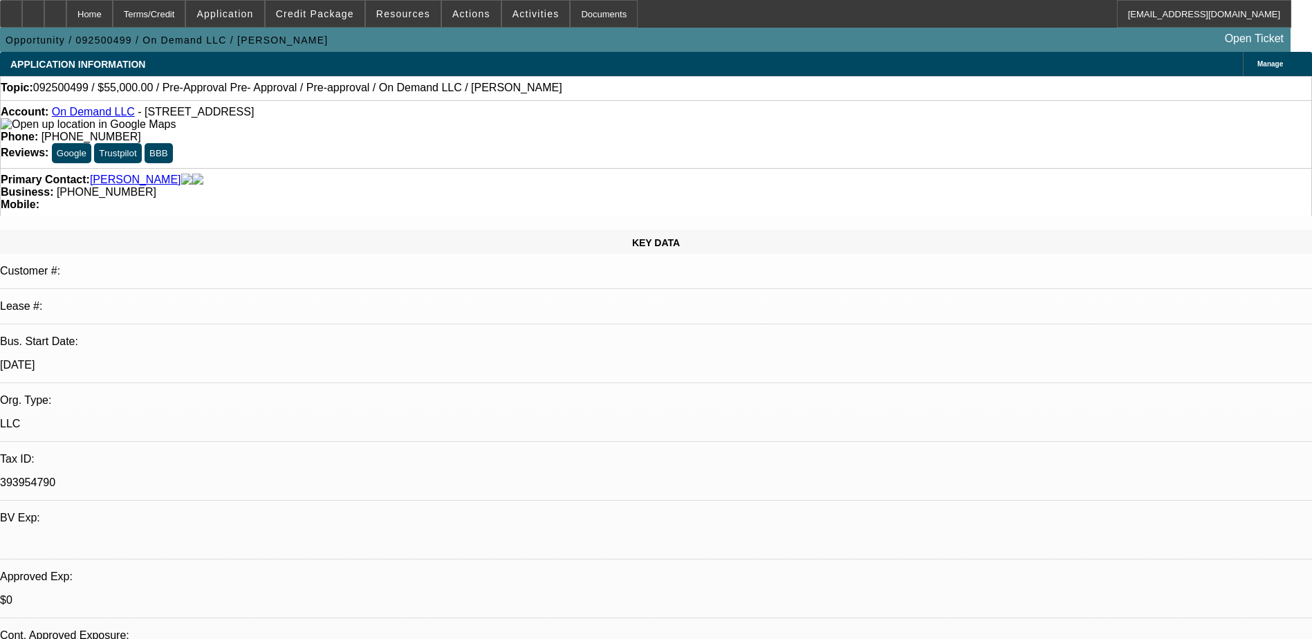
select select "0"
select select "2"
select select "0.1"
select select "1"
select select "2"
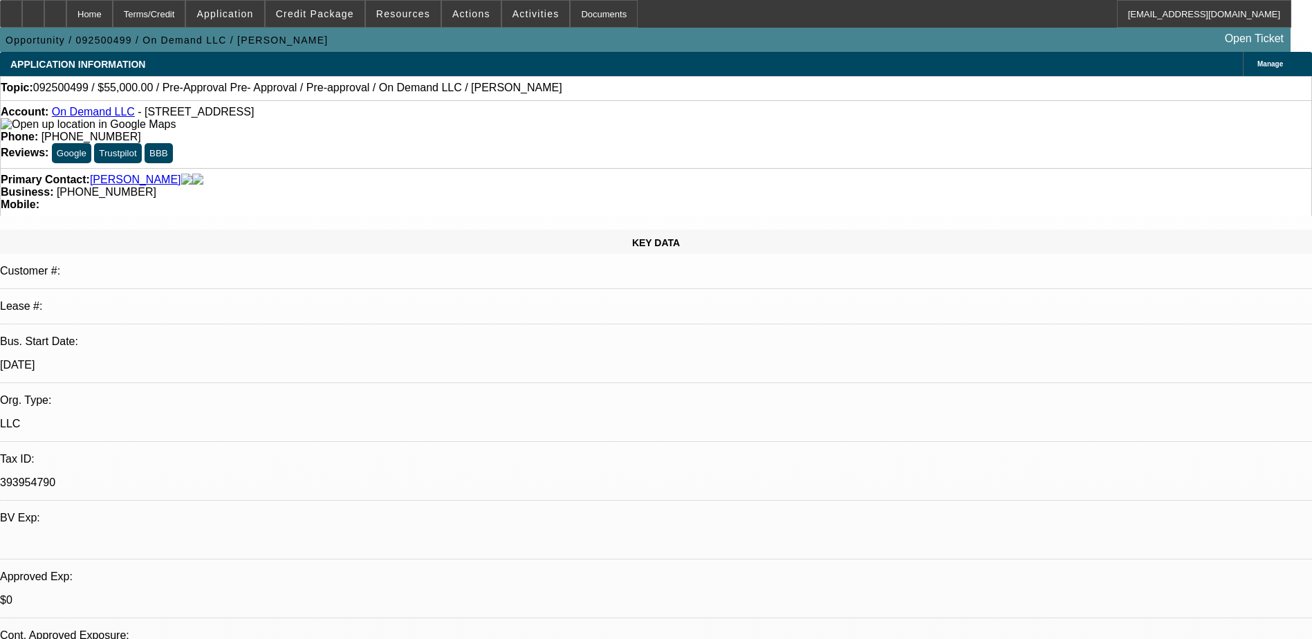
select select "4"
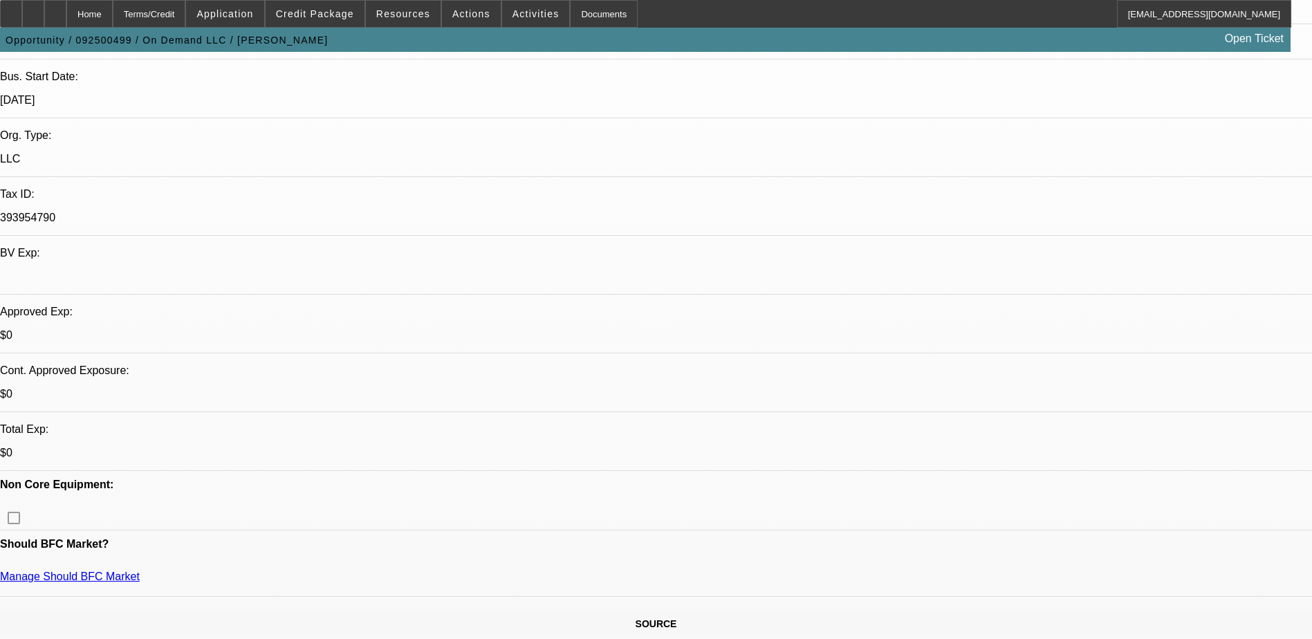
scroll to position [277, 0]
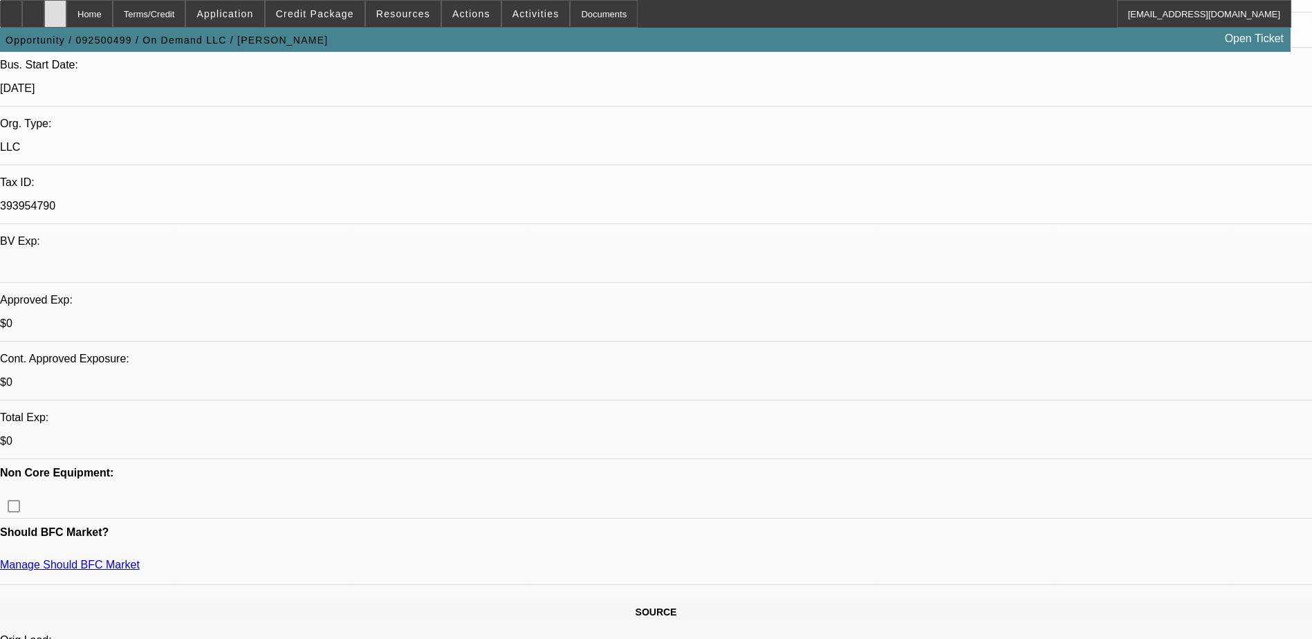
click at [66, 19] on div at bounding box center [55, 14] width 22 height 28
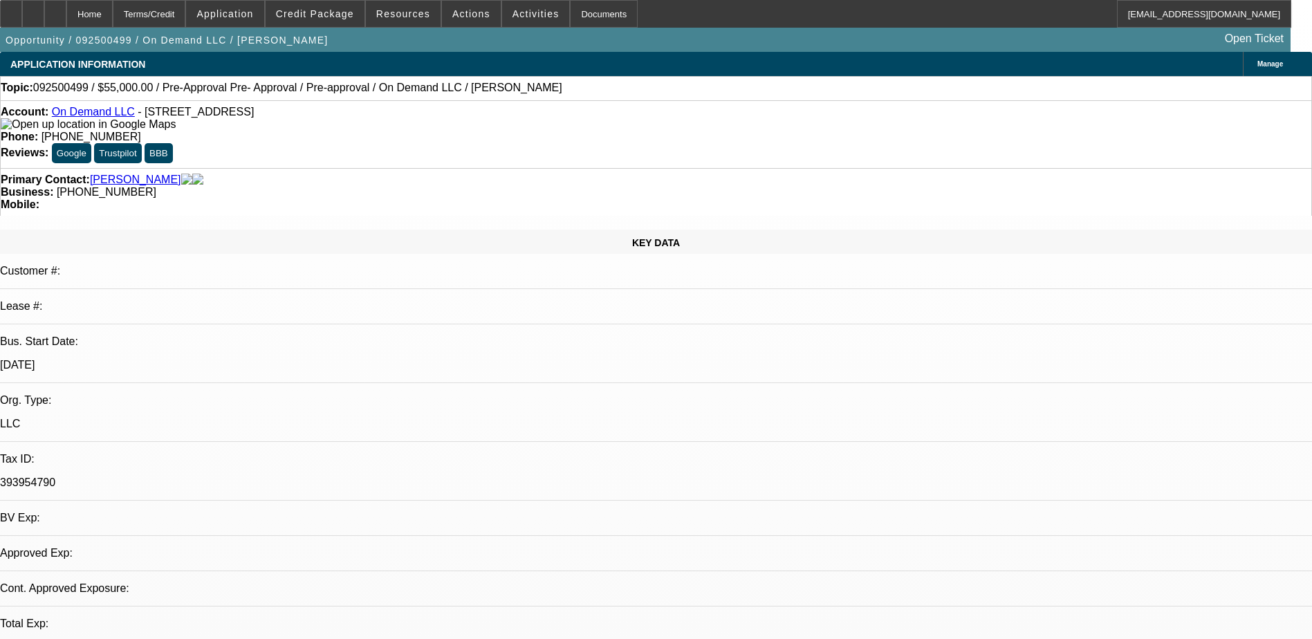
select select "0"
select select "2"
select select "0.1"
select select "1"
select select "2"
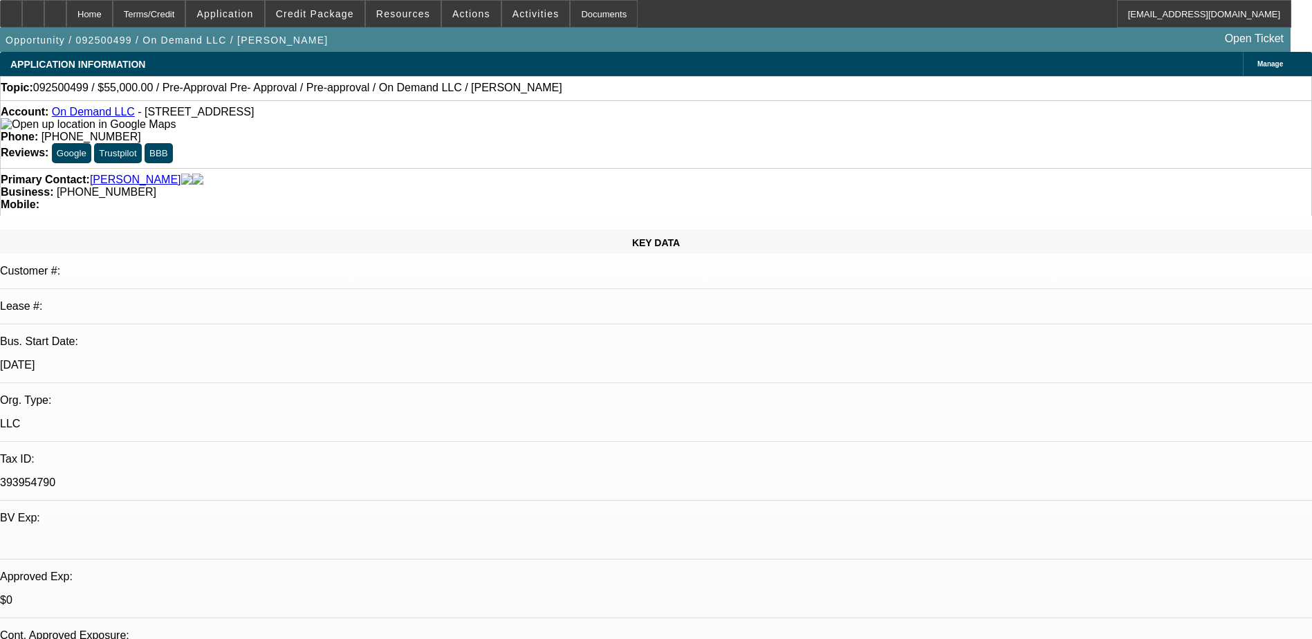
select select "4"
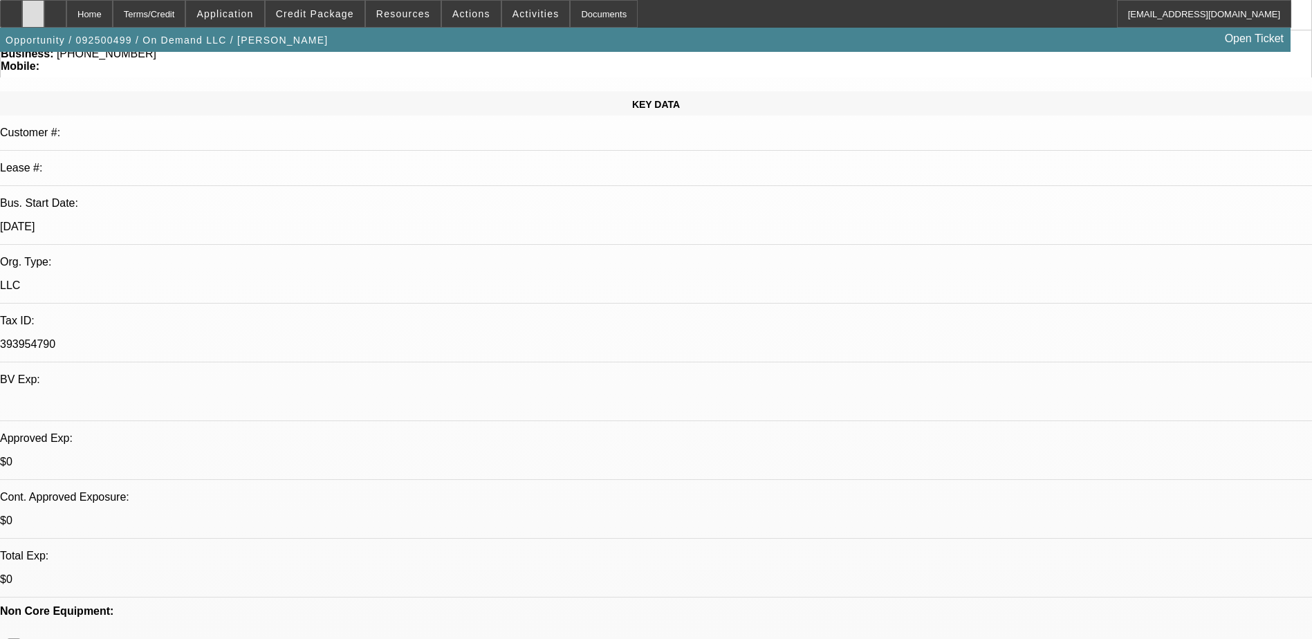
click at [33, 9] on icon at bounding box center [33, 9] width 0 height 0
click at [66, 12] on div at bounding box center [55, 14] width 22 height 28
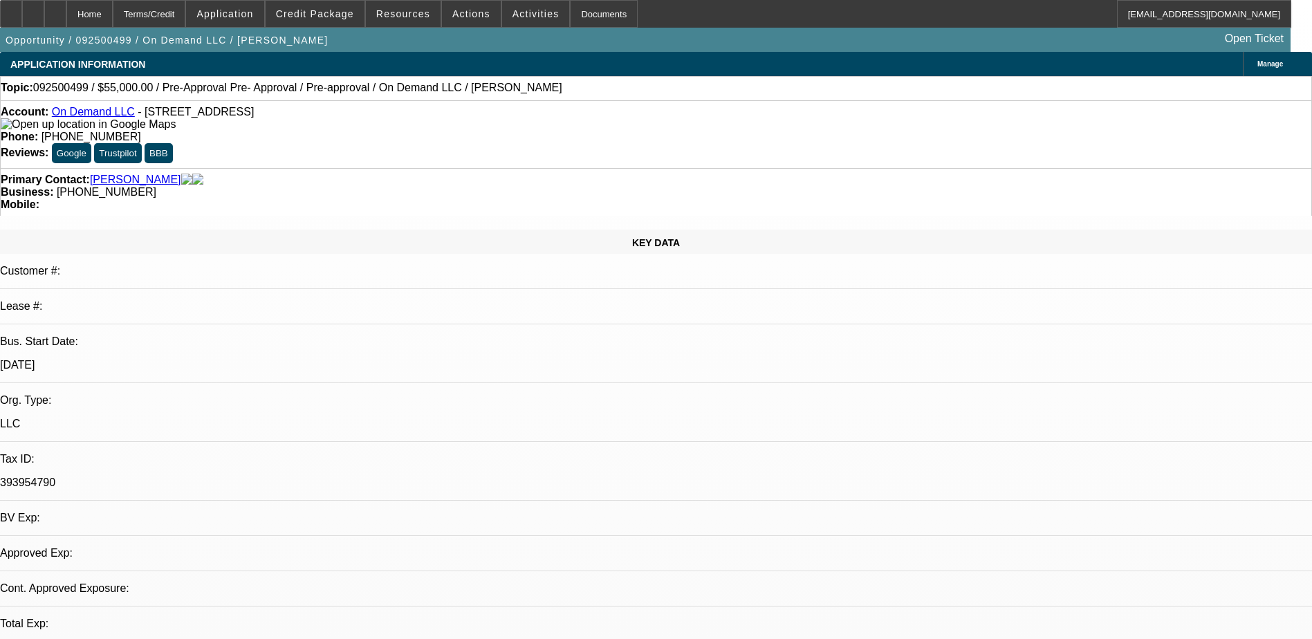
select select "0"
select select "2"
select select "0.1"
select select "4"
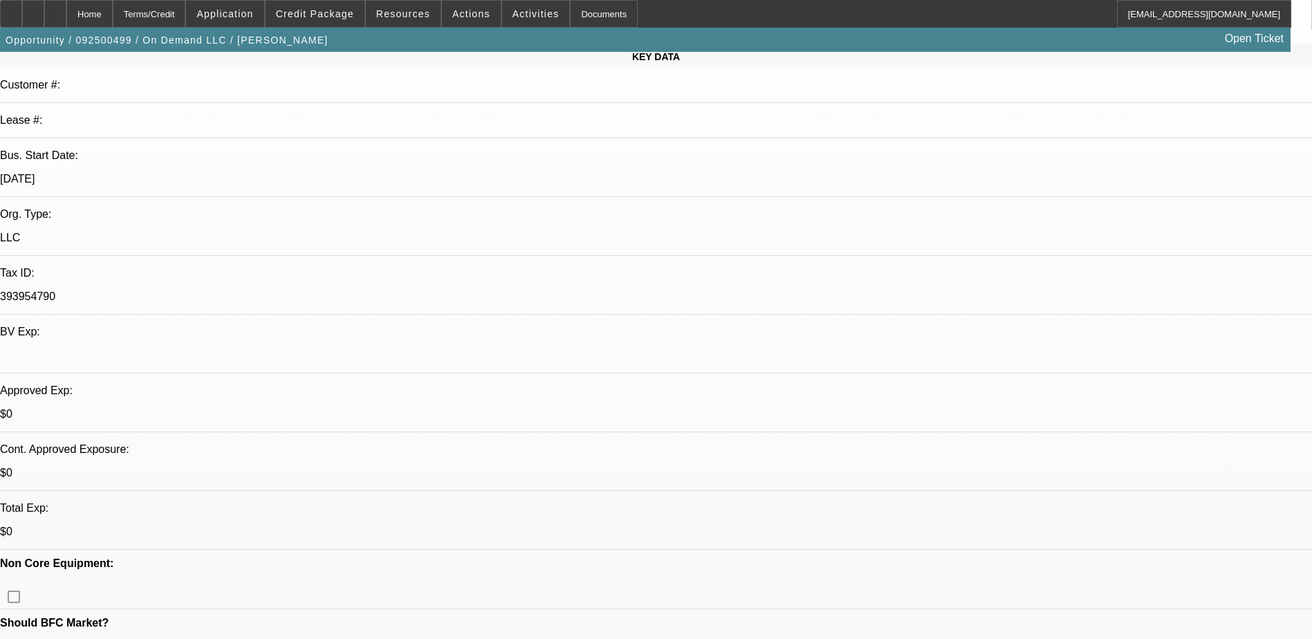
scroll to position [208, 0]
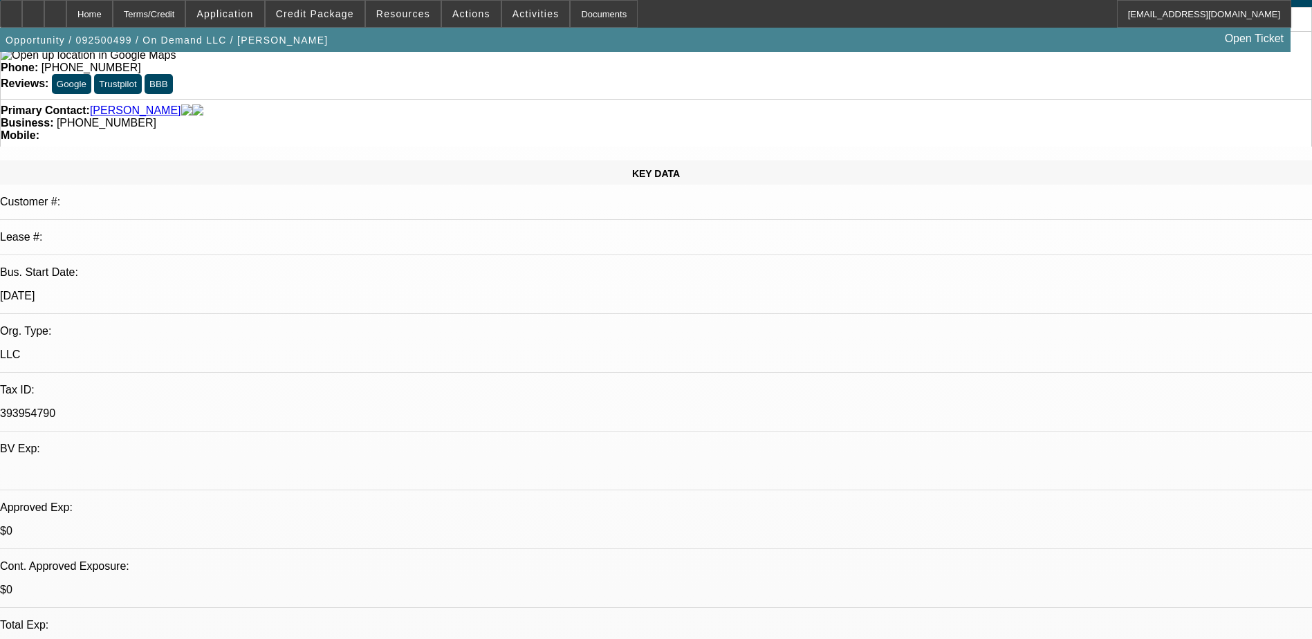
scroll to position [138, 0]
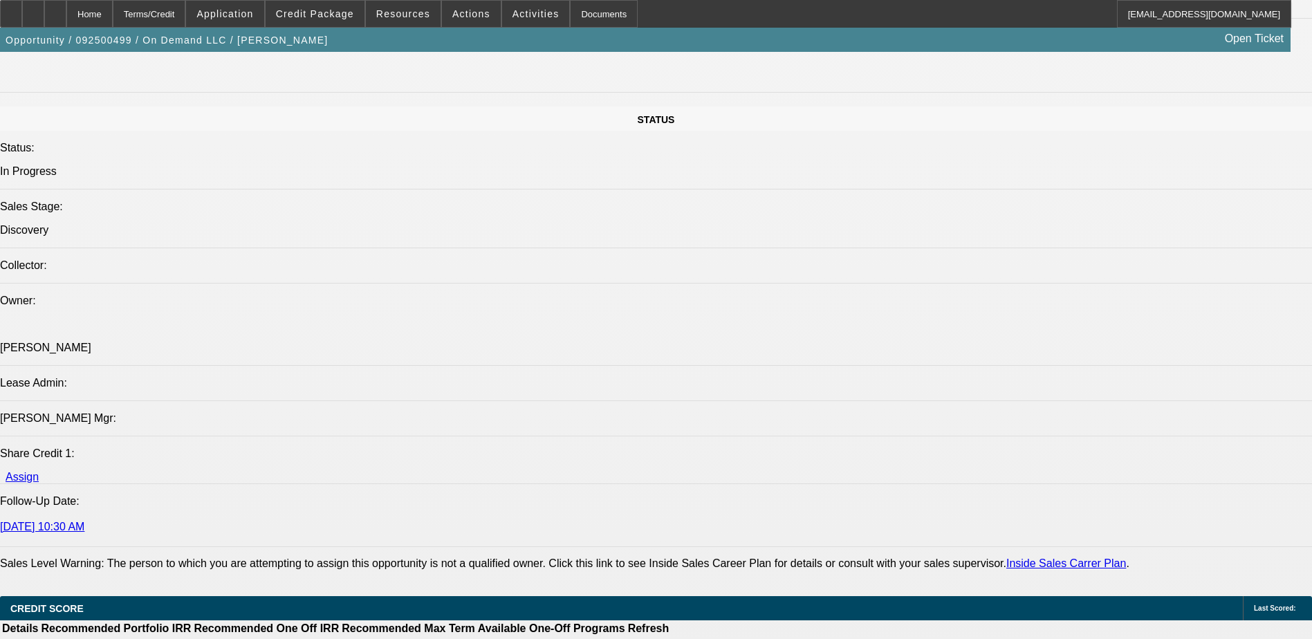
scroll to position [1730, 0]
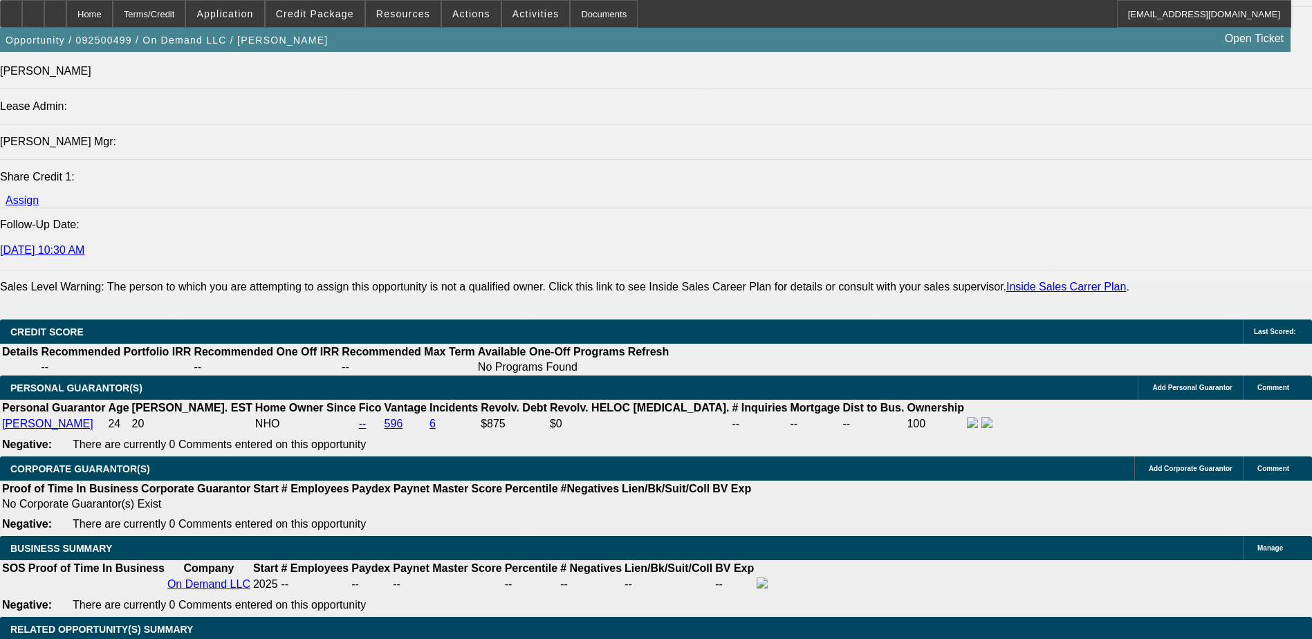
select select "0.2"
type input "$11,000.00"
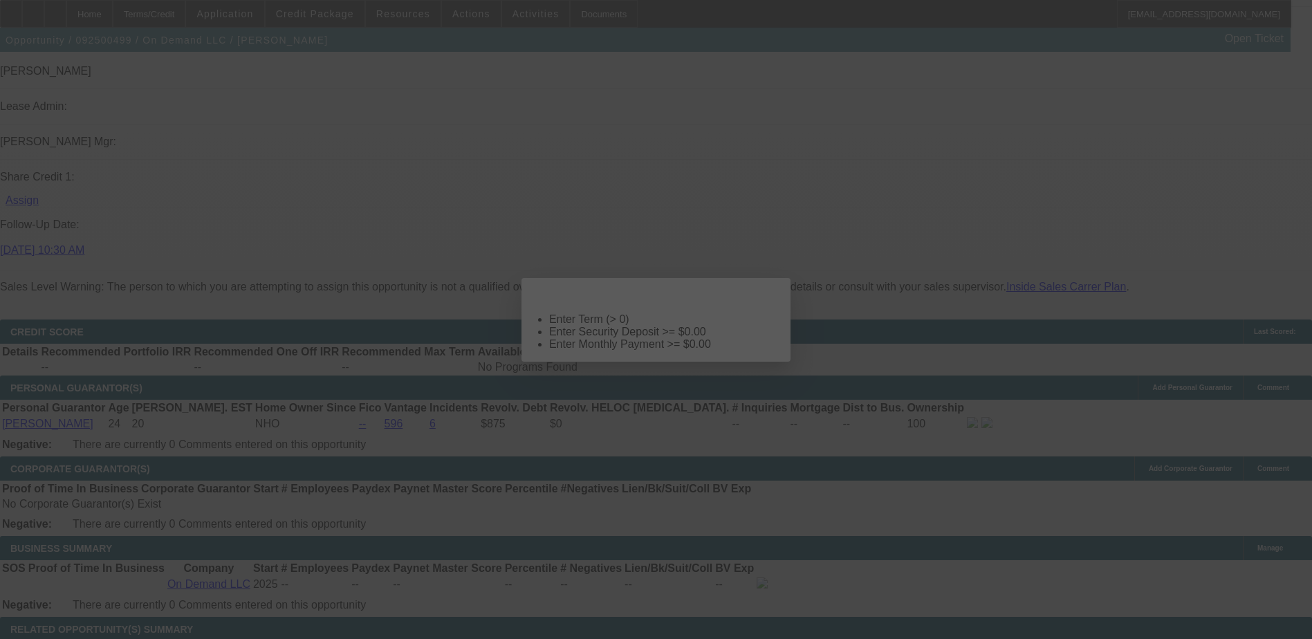
scroll to position [0, 0]
select select "0.2"
select select "2"
select select "0.1"
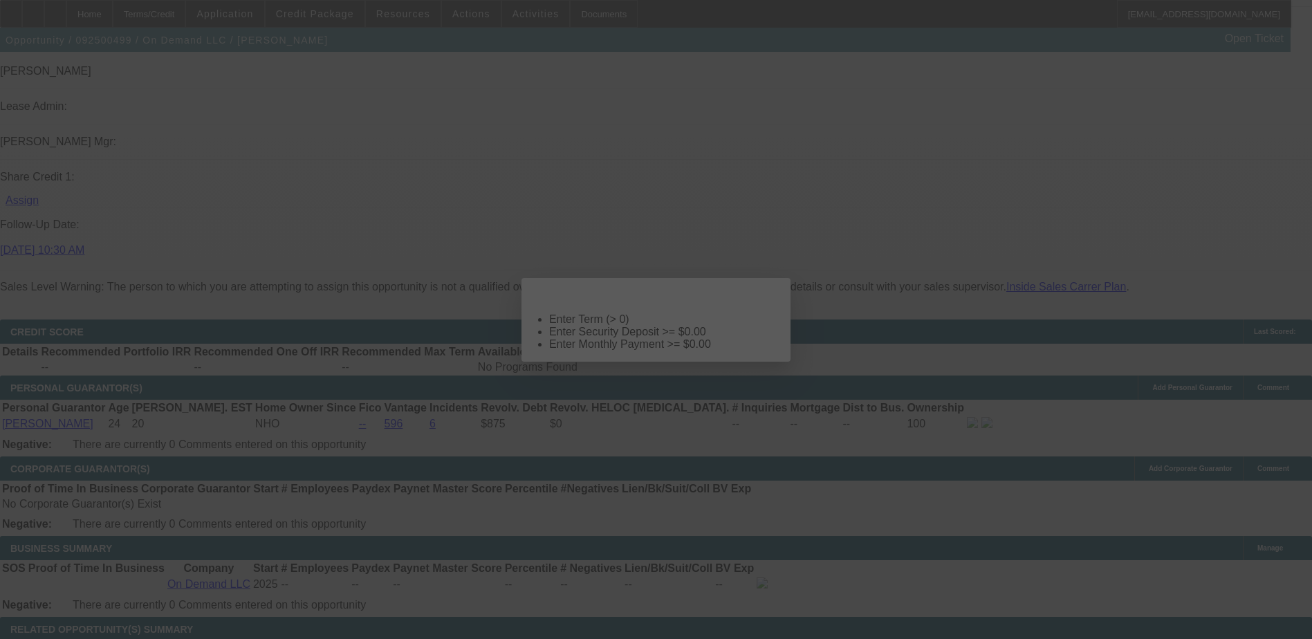
select select "4"
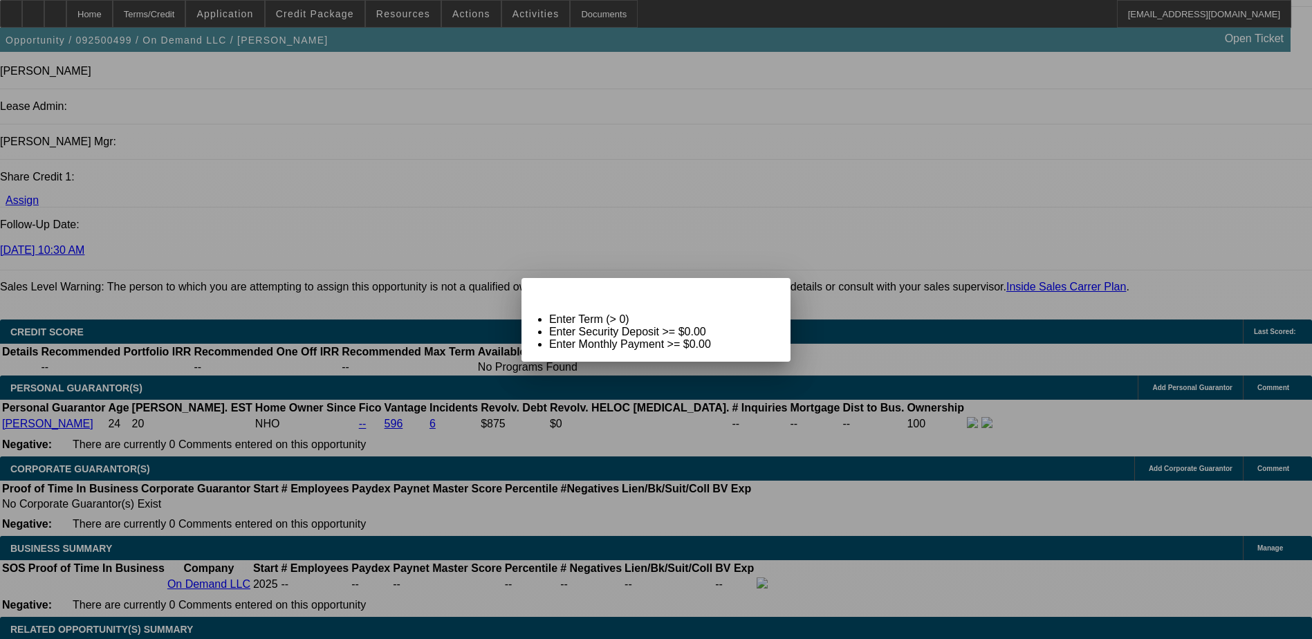
click at [760, 294] on icon at bounding box center [760, 290] width 0 height 8
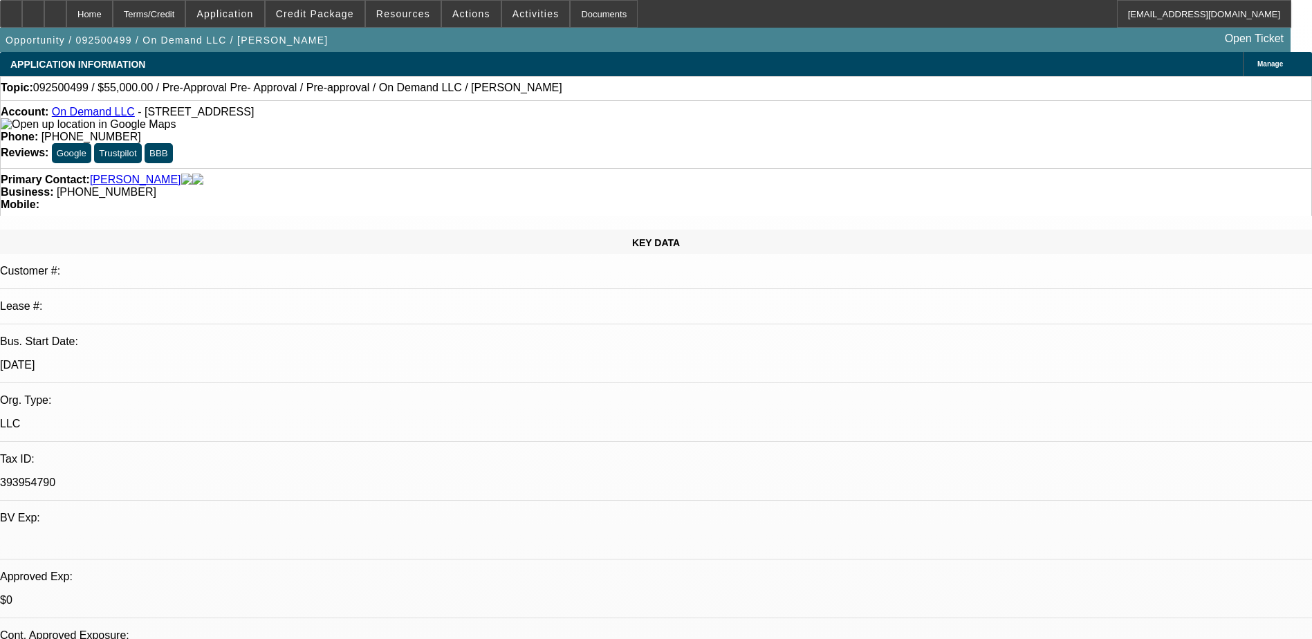
scroll to position [1730, 0]
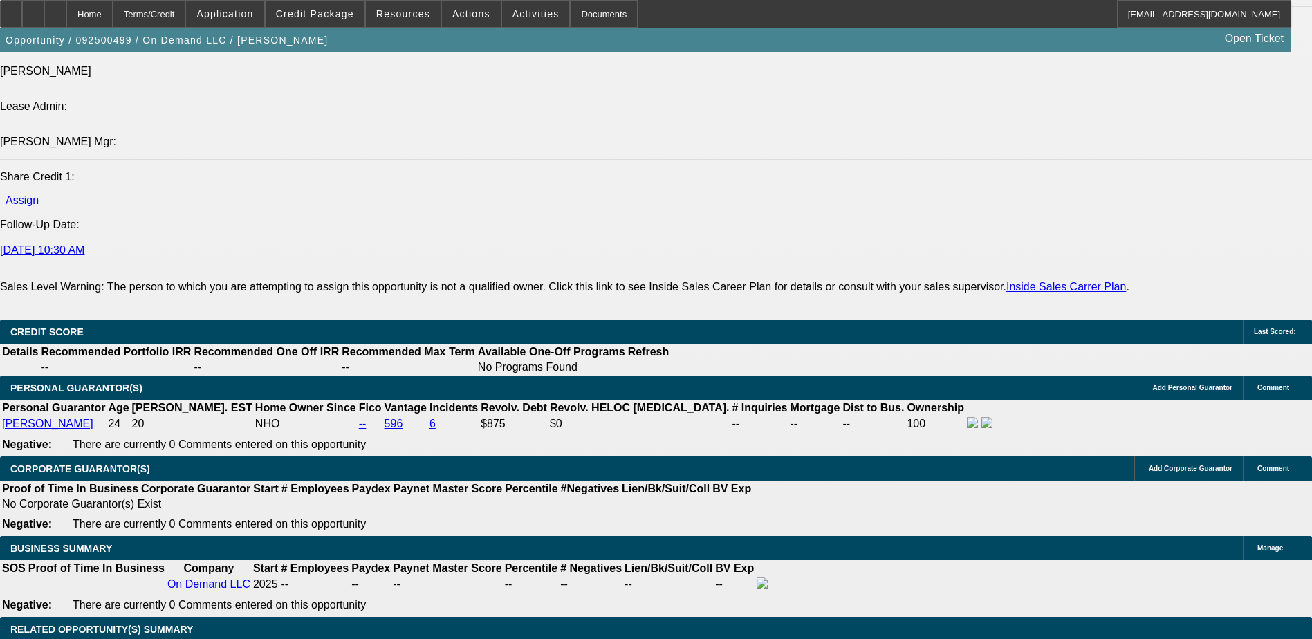
type input "36"
type input "20"
type input "$2,520.54"
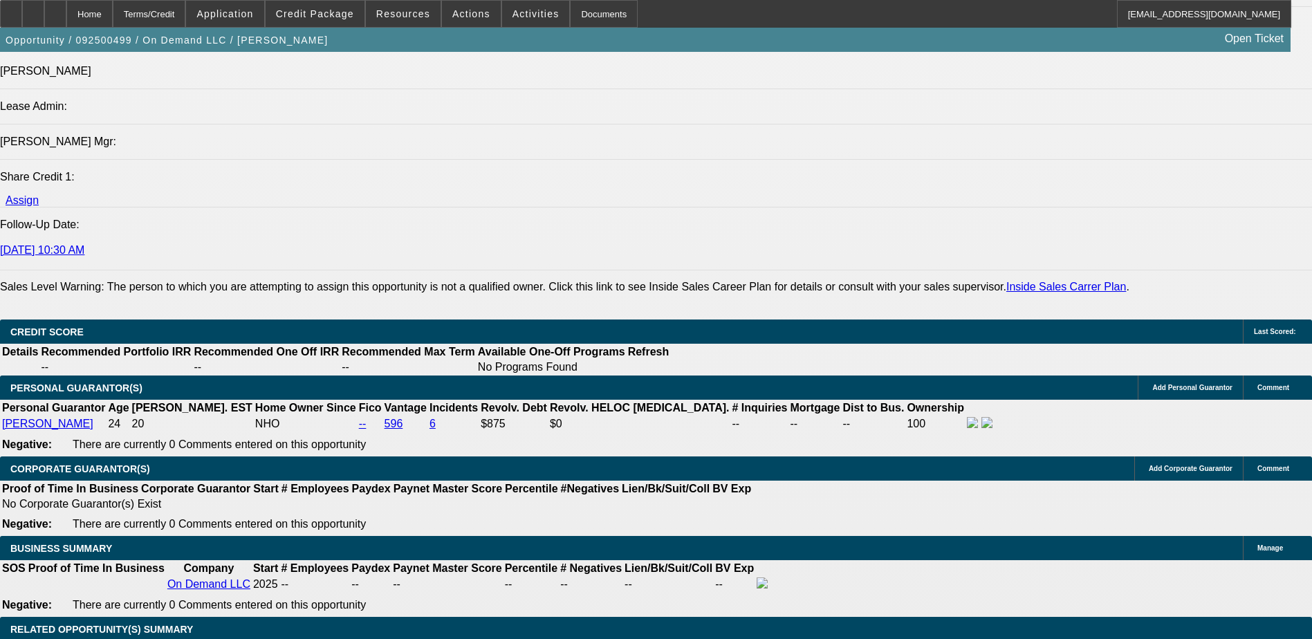
type input "$1,260.27"
type input "$3,270.40"
type input "$1,635.20"
type input "20"
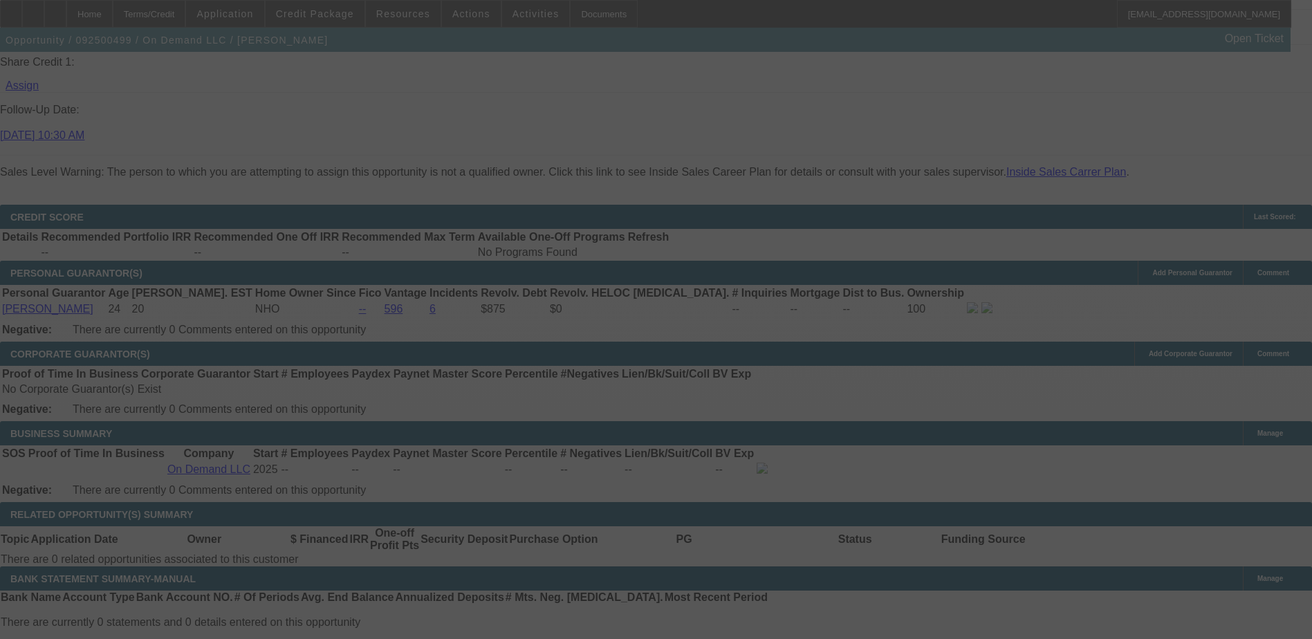
scroll to position [1868, 0]
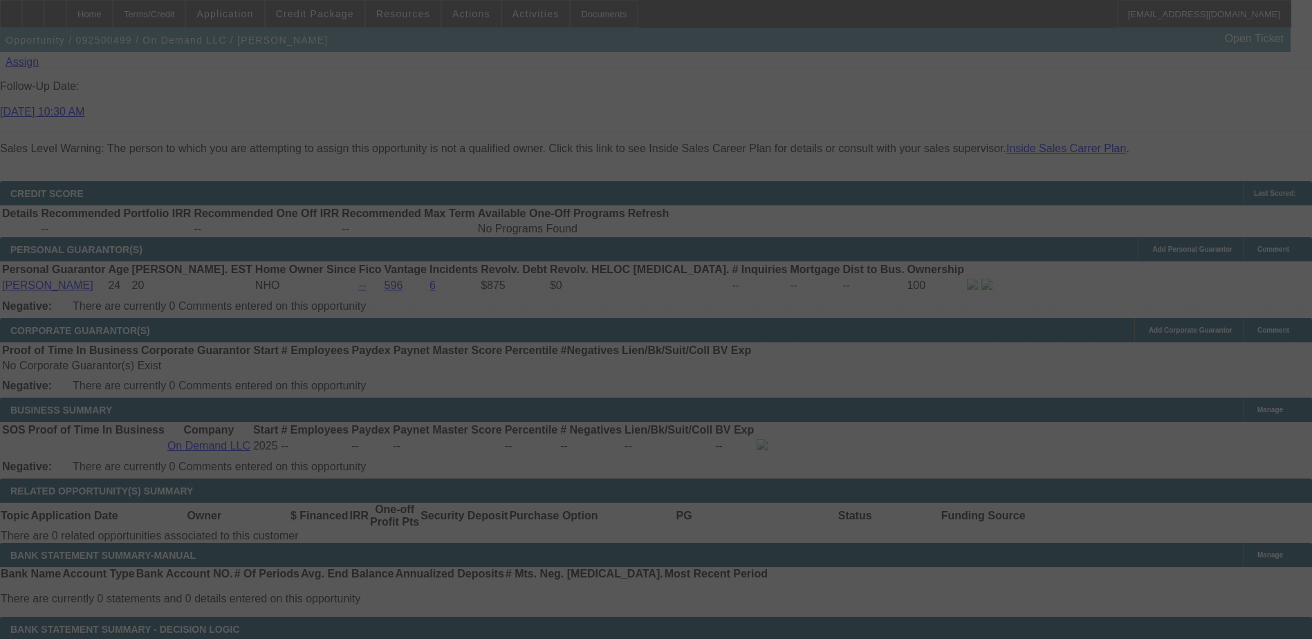
select select "0.2"
select select "2"
select select "0.1"
select select "4"
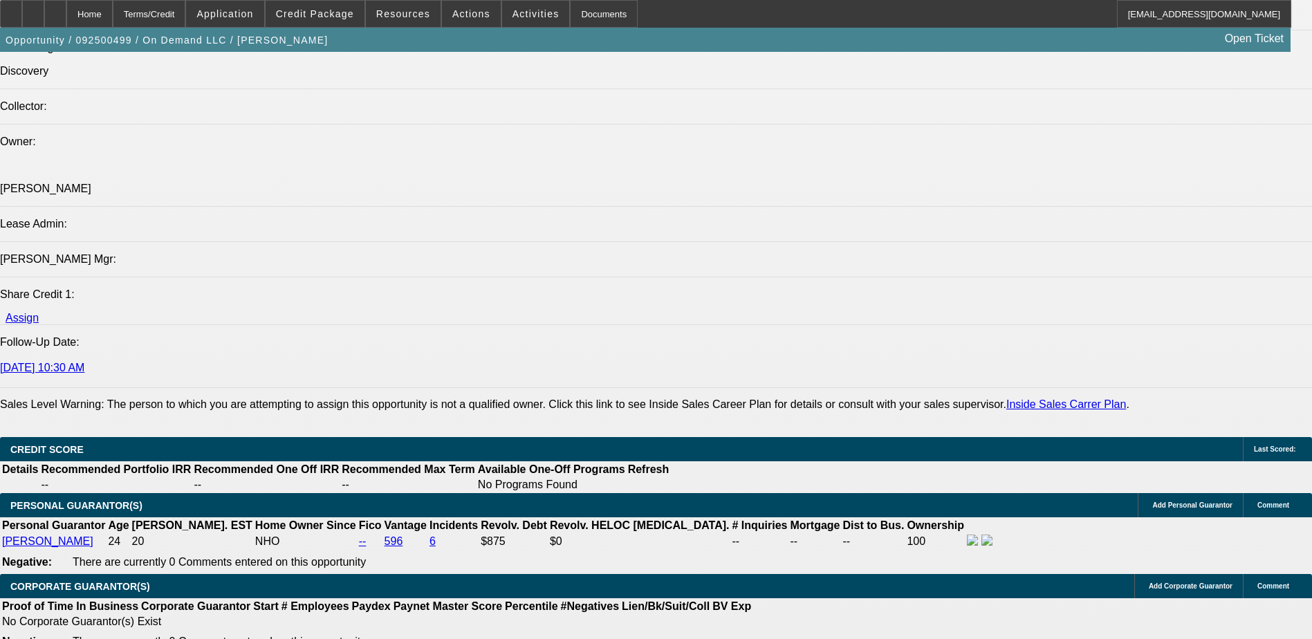
scroll to position [1591, 0]
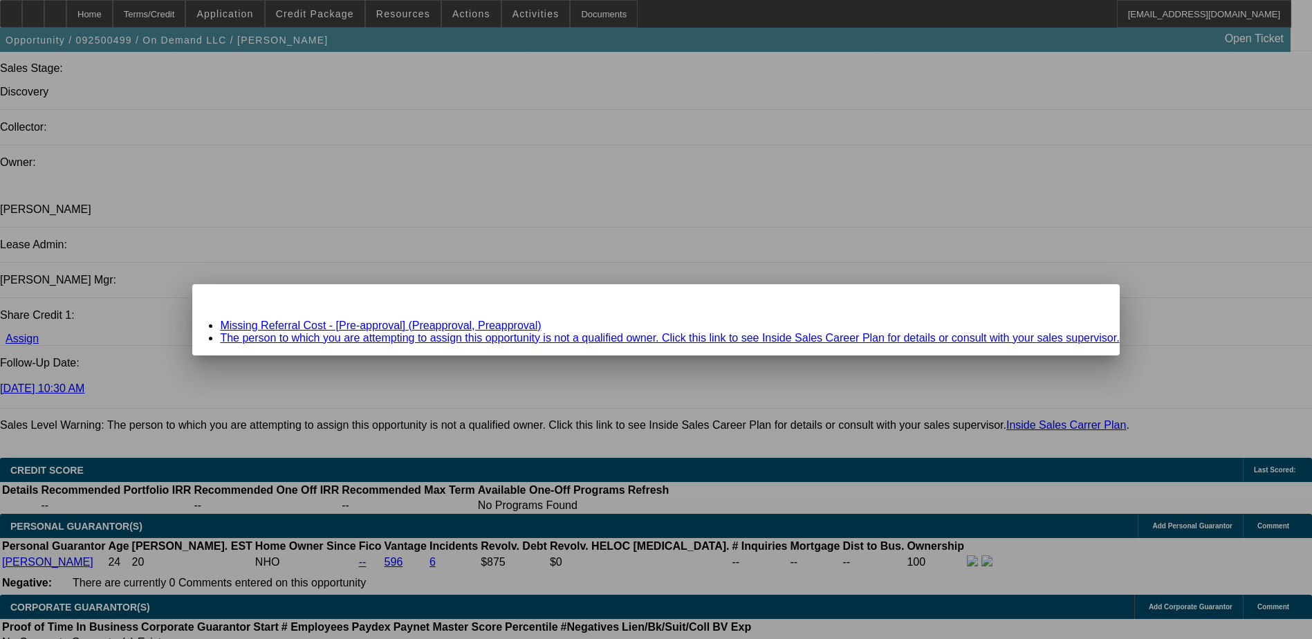
click at [477, 324] on link "Missing Referral Cost - [Pre-approval] (Preapproval, Preapproval)" at bounding box center [380, 326] width 321 height 12
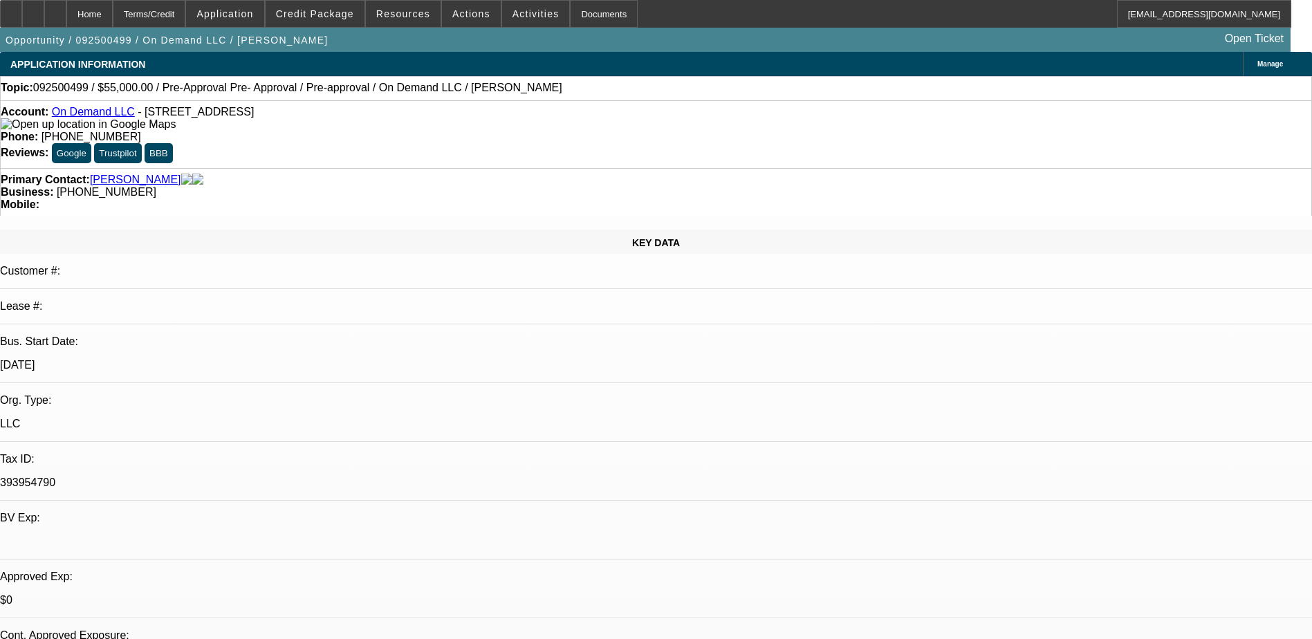
scroll to position [1591, 0]
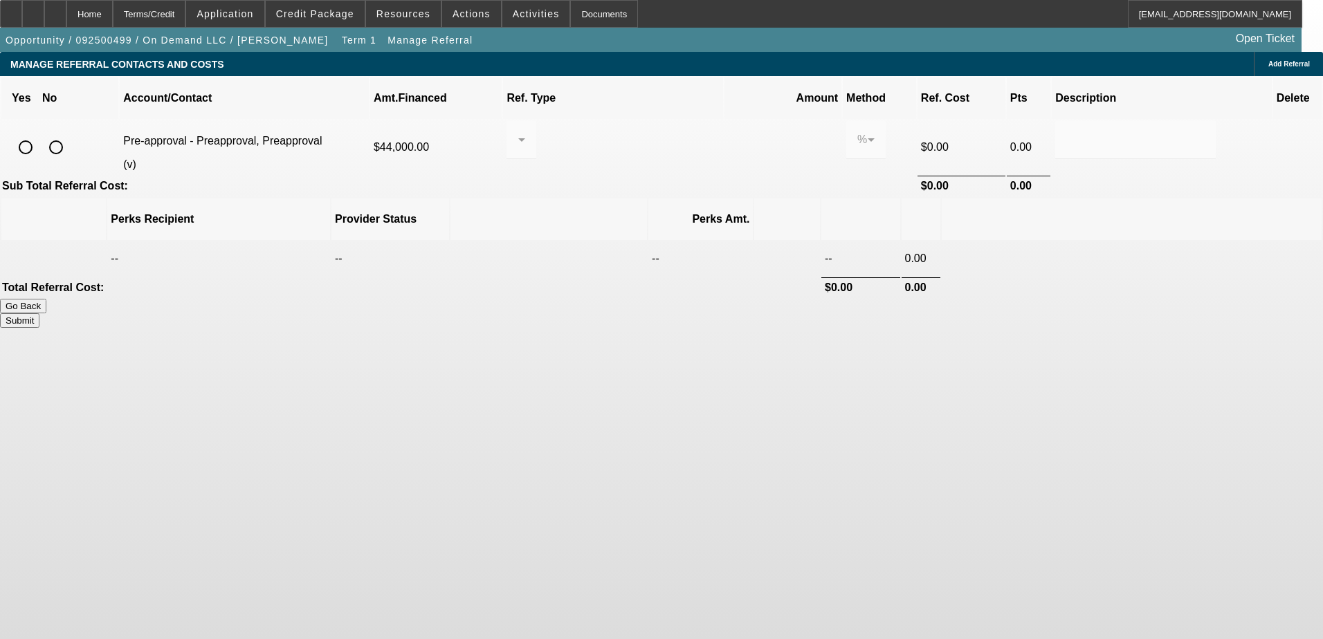
click at [70, 134] on input "radio" at bounding box center [56, 148] width 28 height 28
radio input "true"
click at [39, 313] on button "Submit" at bounding box center [19, 320] width 39 height 15
type input "0.000"
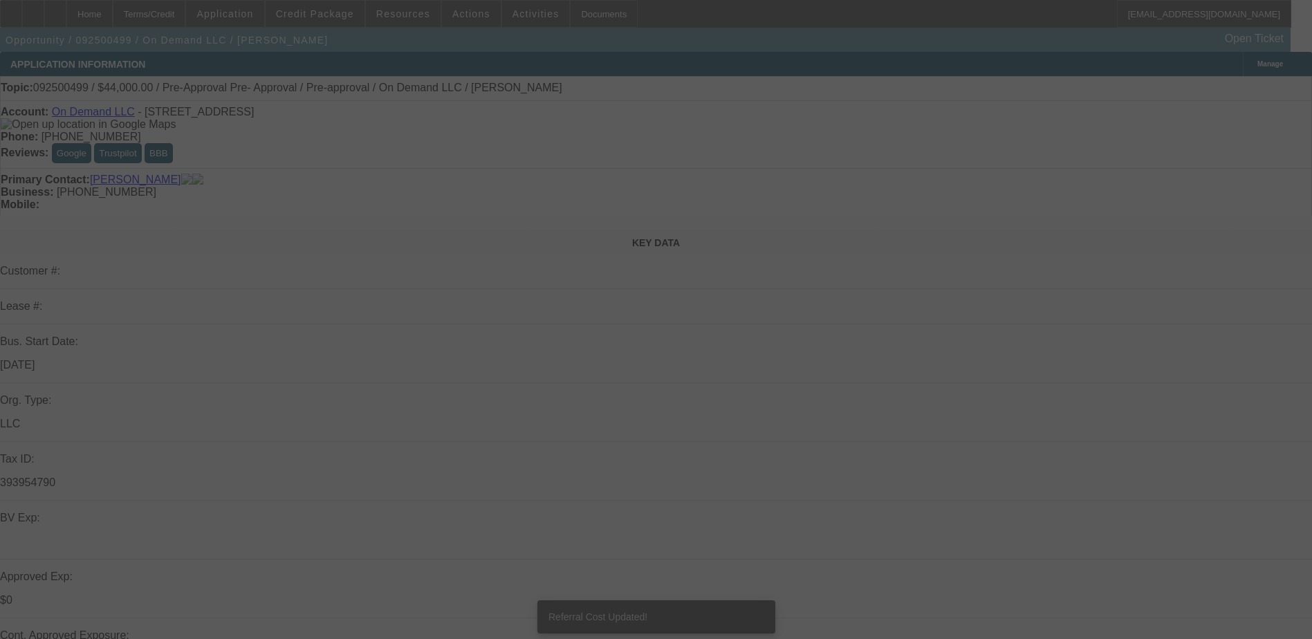
select select "0.2"
select select "2"
select select "0.1"
select select "4"
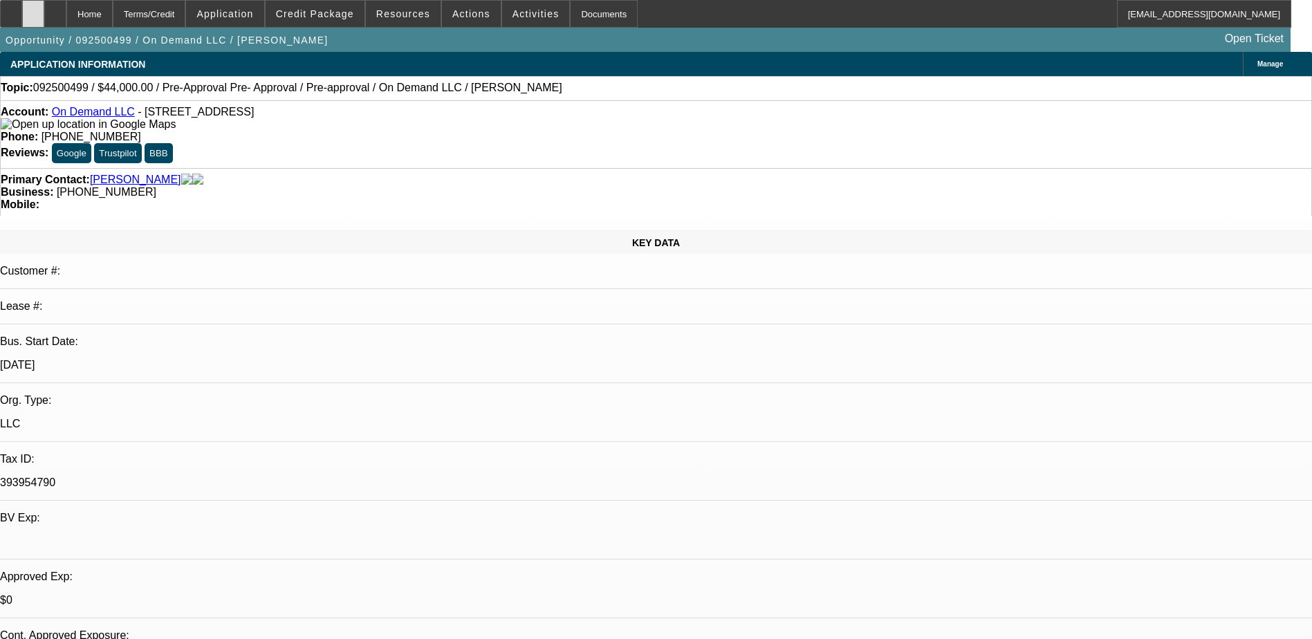
click at [44, 17] on div at bounding box center [33, 14] width 22 height 28
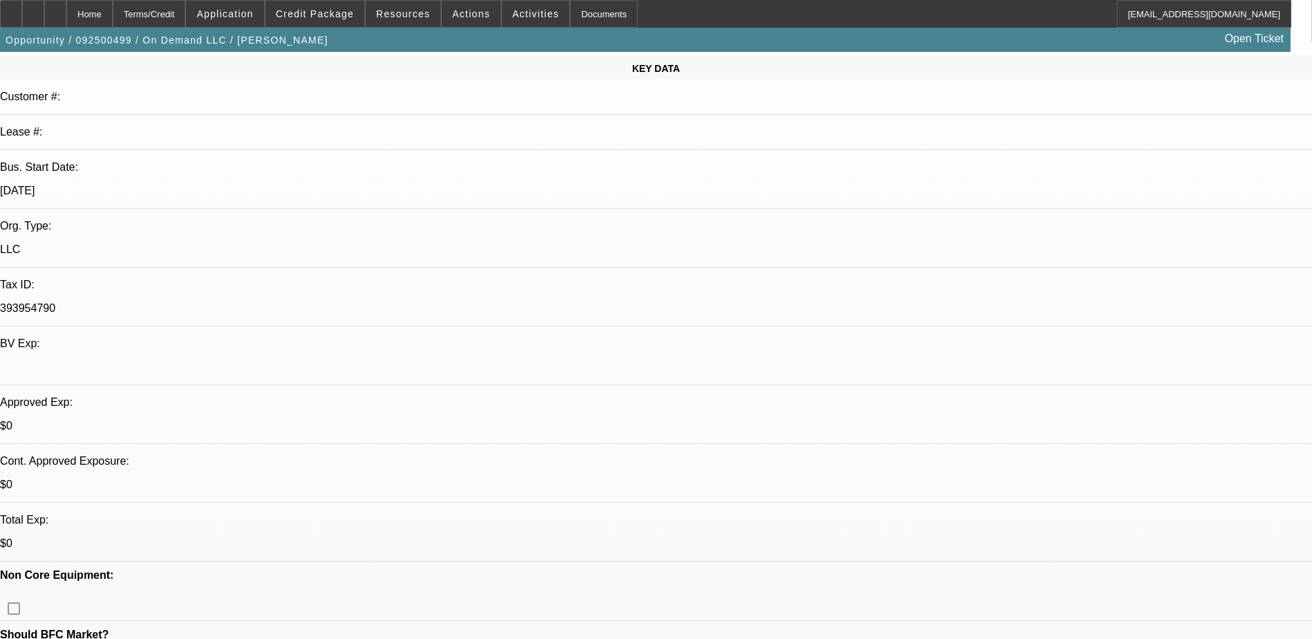
scroll to position [346, 0]
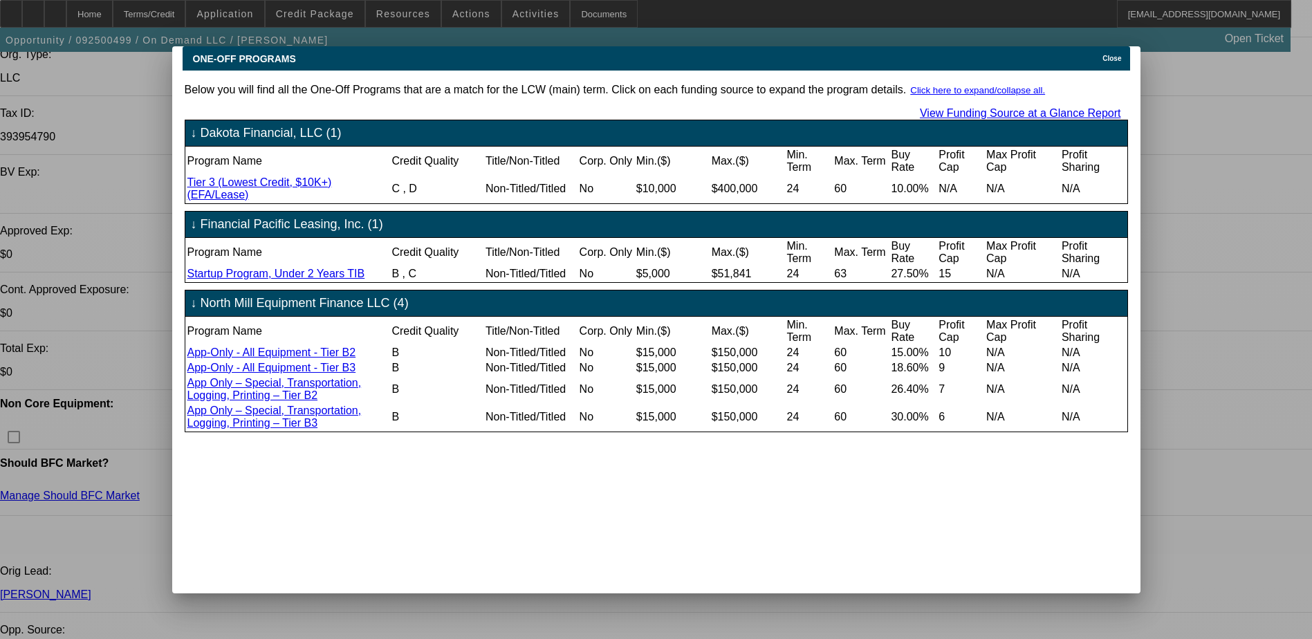
scroll to position [0, 0]
click at [1113, 55] on span "Close" at bounding box center [1112, 59] width 19 height 8
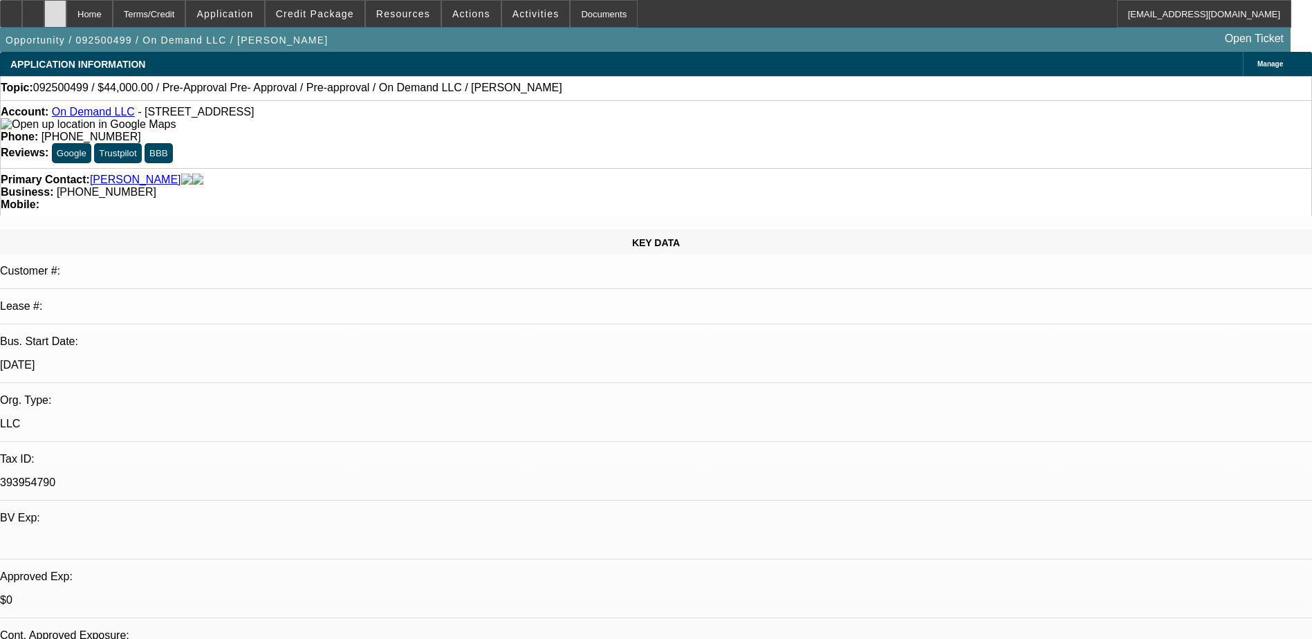
click at [55, 9] on icon at bounding box center [55, 9] width 0 height 0
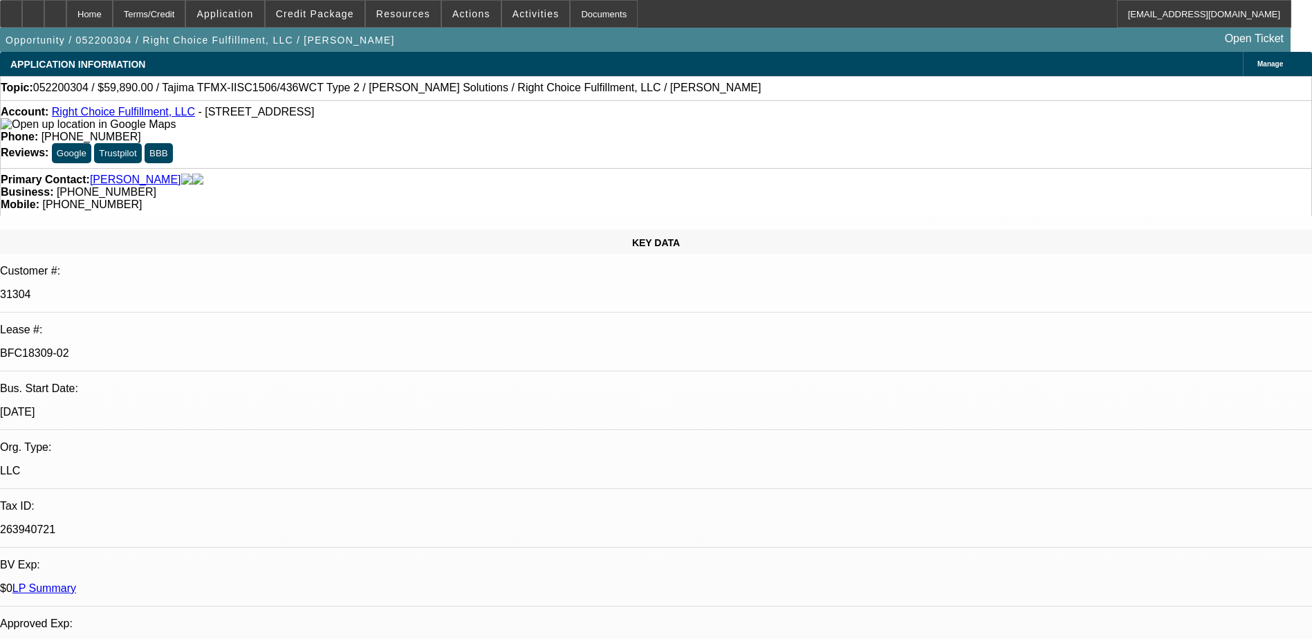
select select "0"
select select "2"
select select "0"
select select "6"
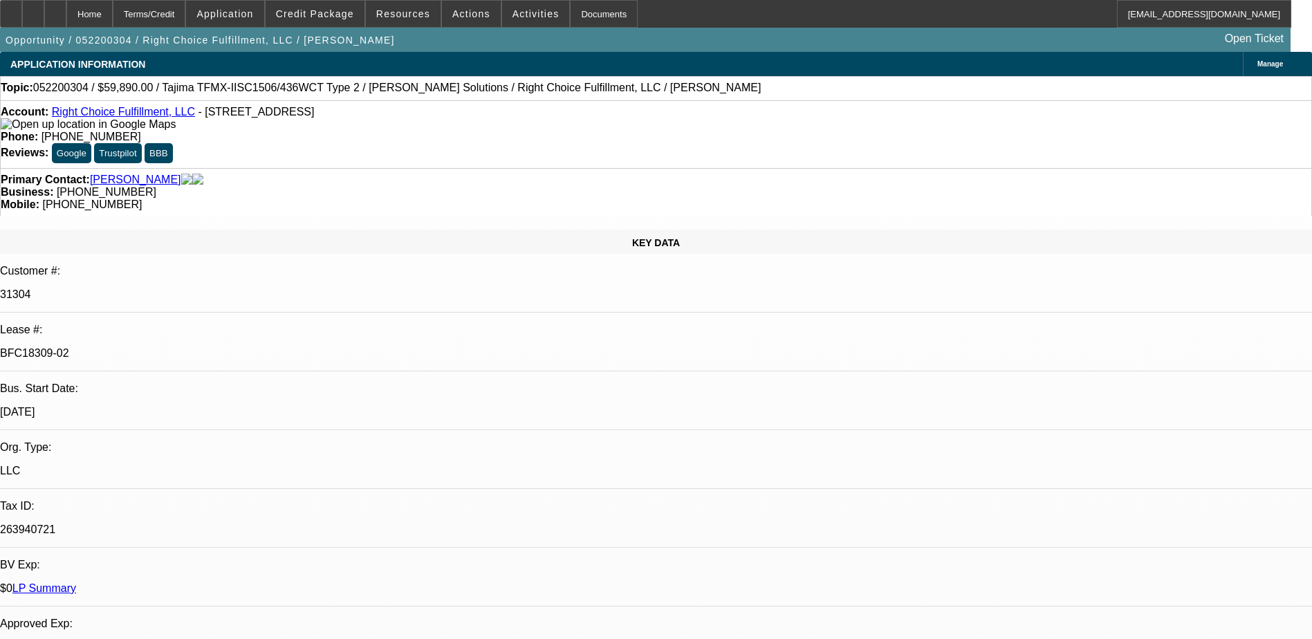
select select "0"
select select "6"
select select "0"
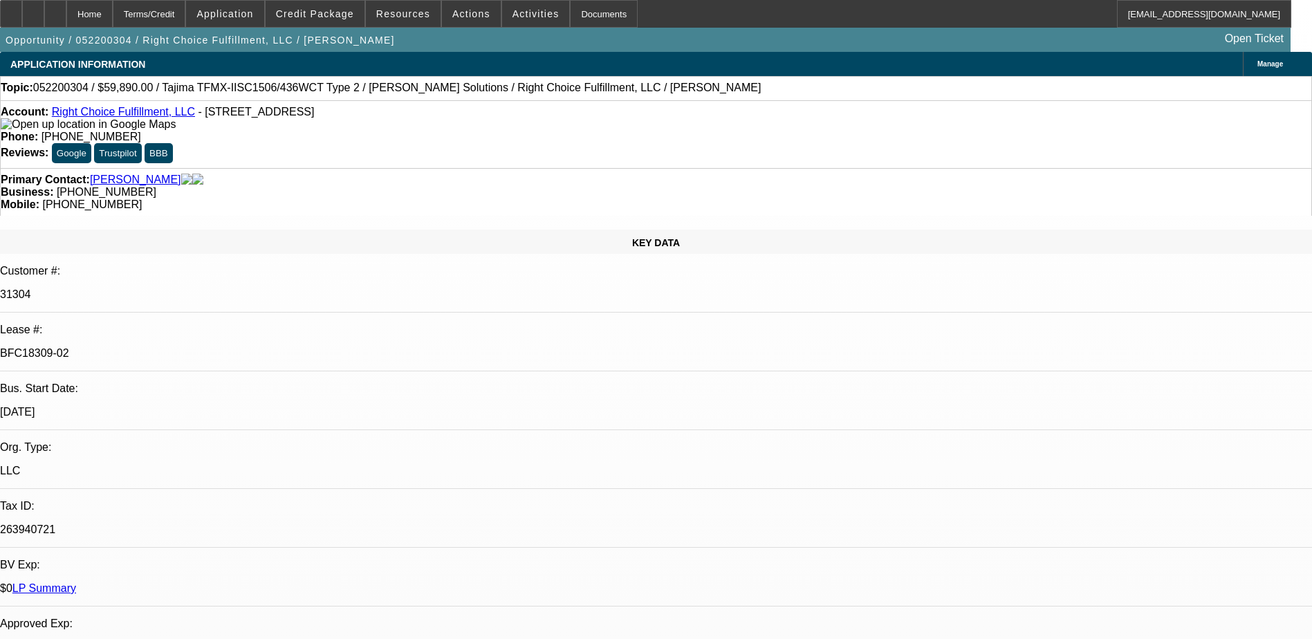
select select "2"
select select "0"
select select "6"
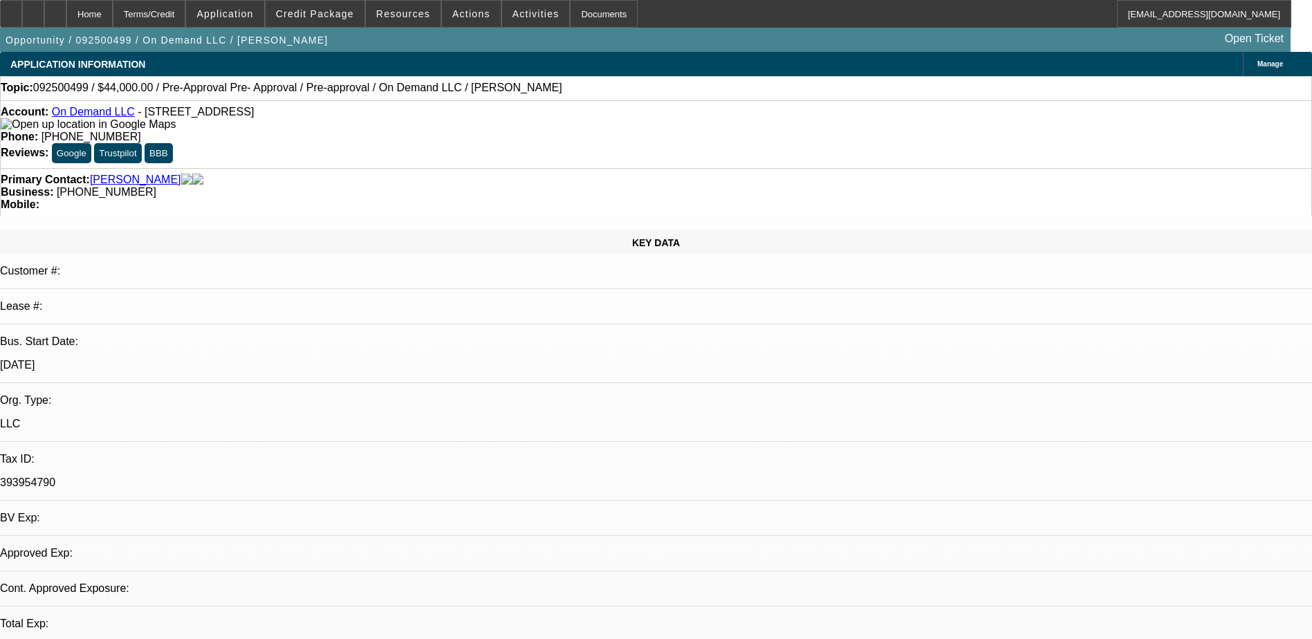
select select "0.2"
select select "2"
select select "0.1"
select select "1"
select select "2"
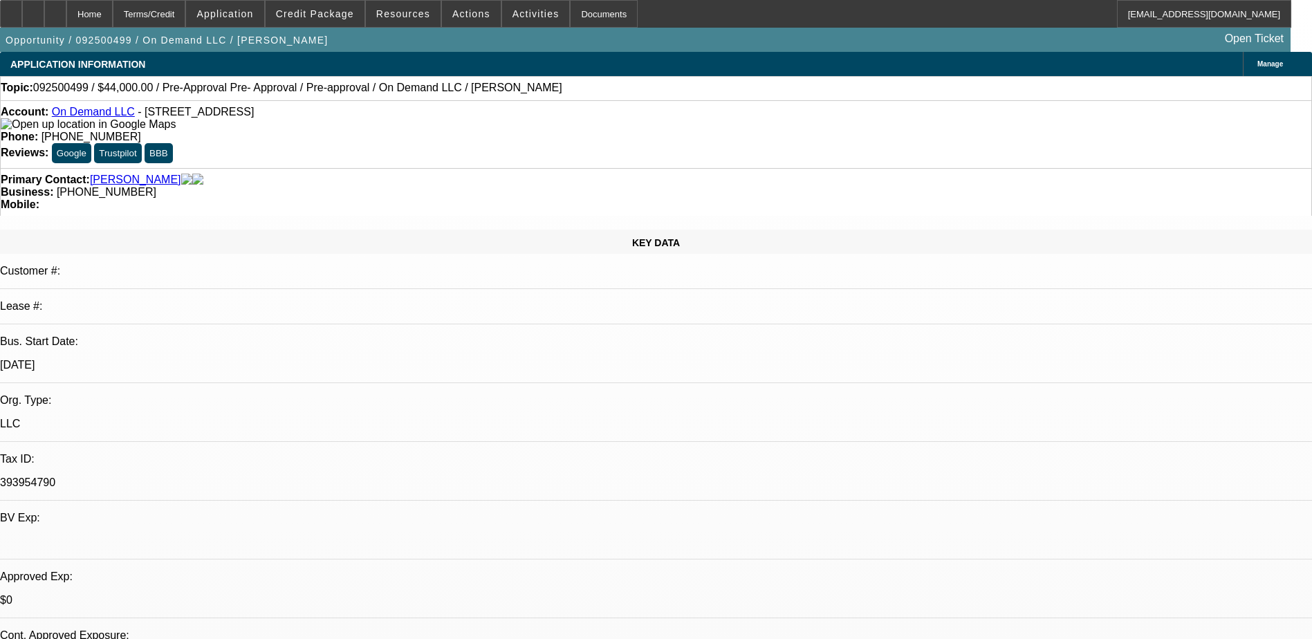
select select "4"
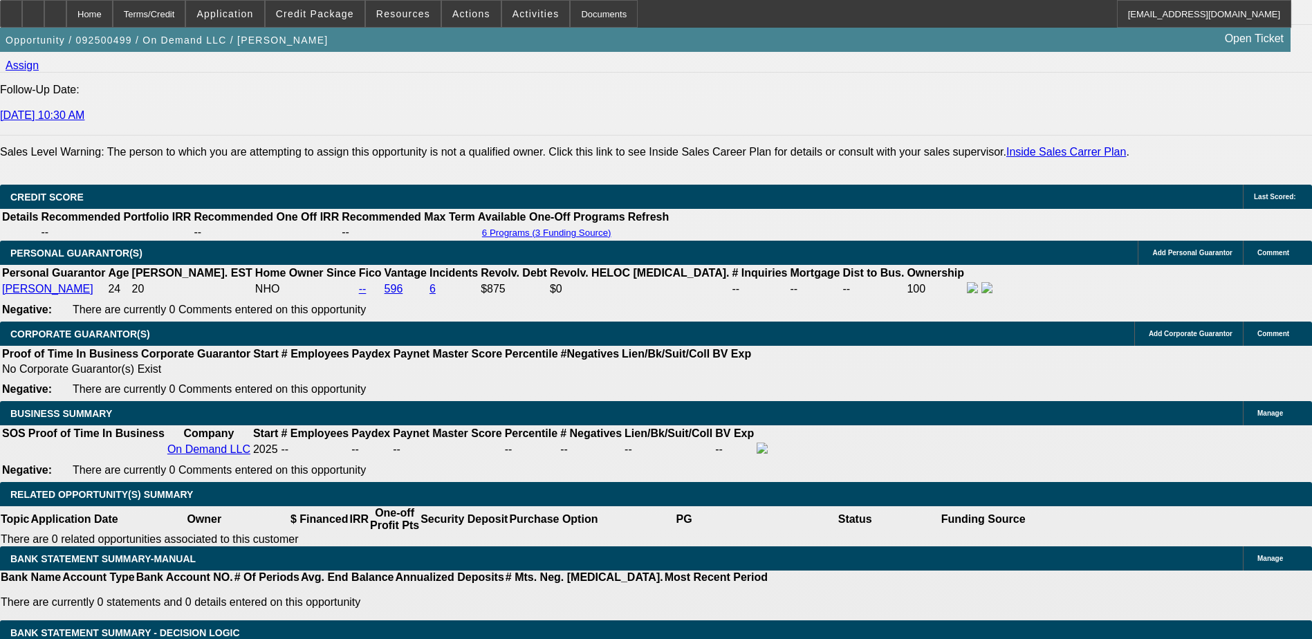
scroll to position [1868, 0]
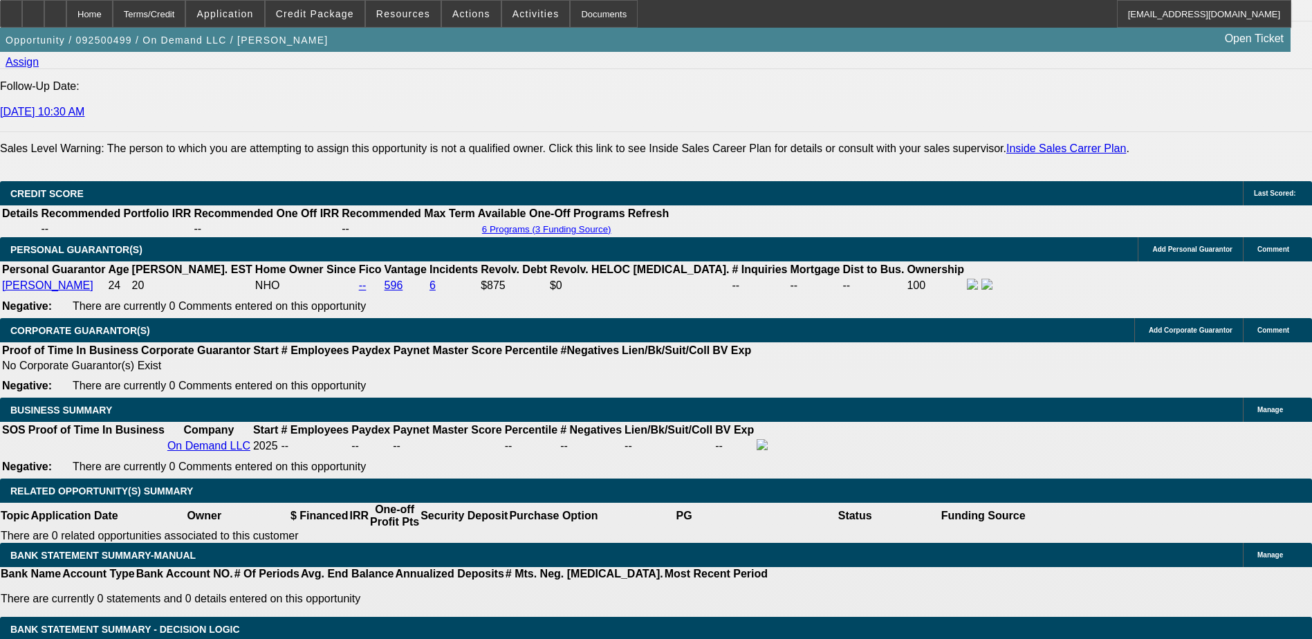
select select "1"
type input "$1,635.20"
type input "UNKNOWN"
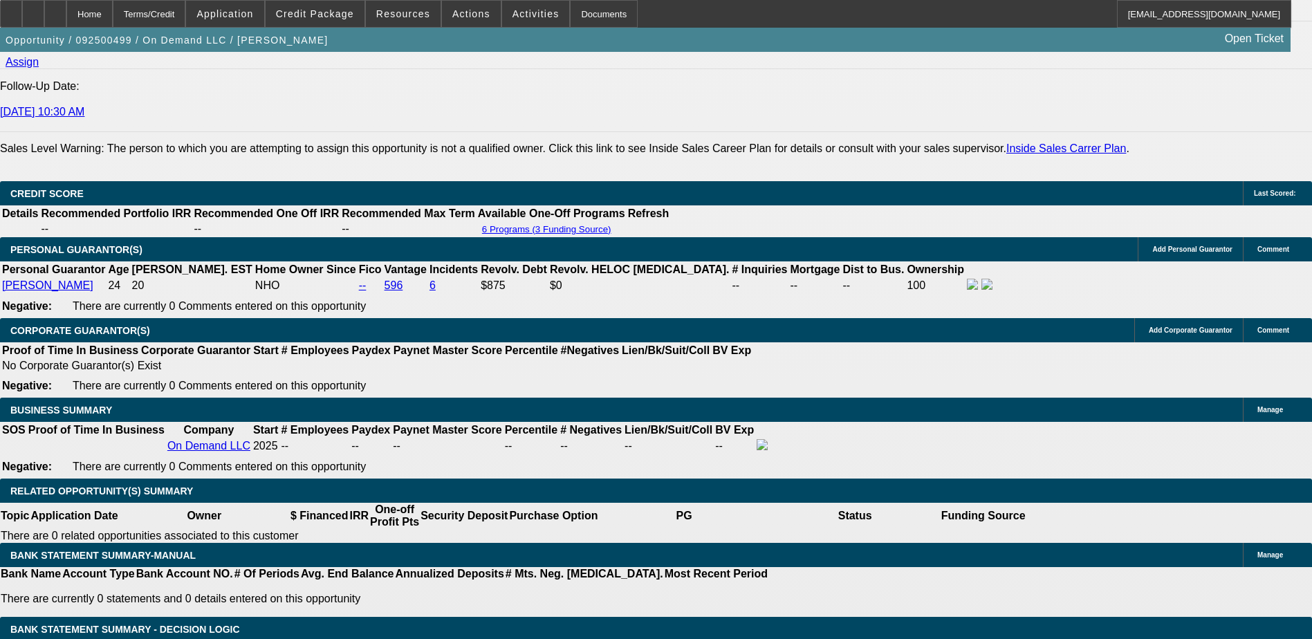
scroll to position [1660, 0]
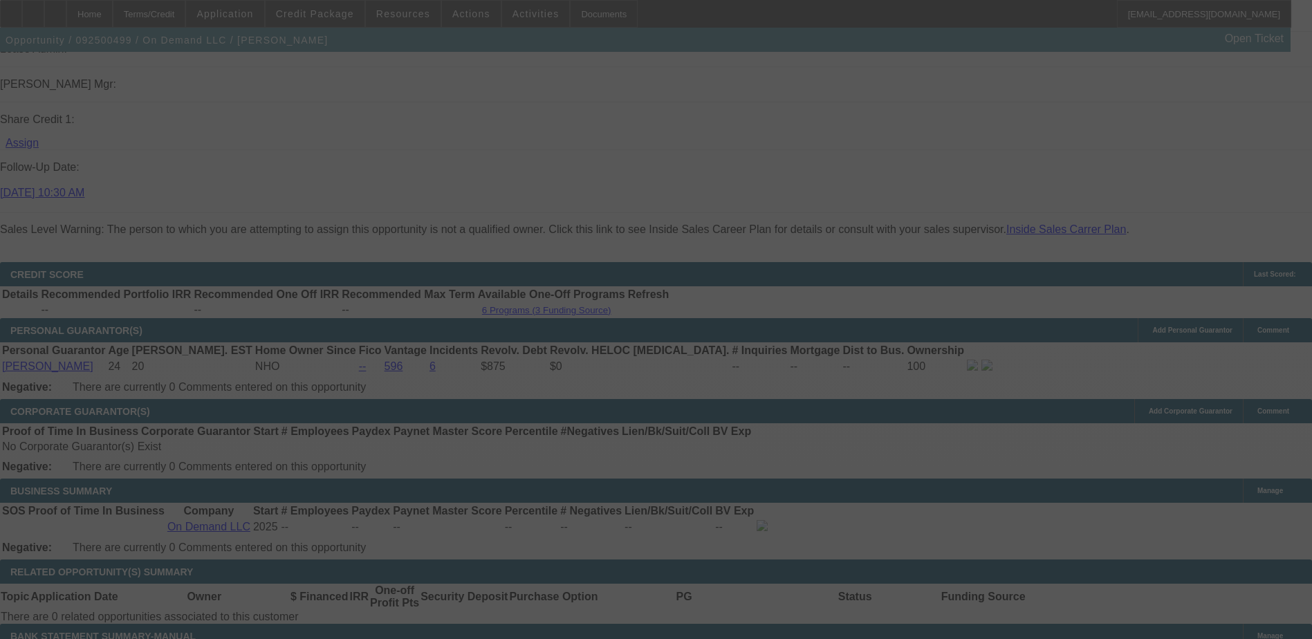
scroll to position [1799, 0]
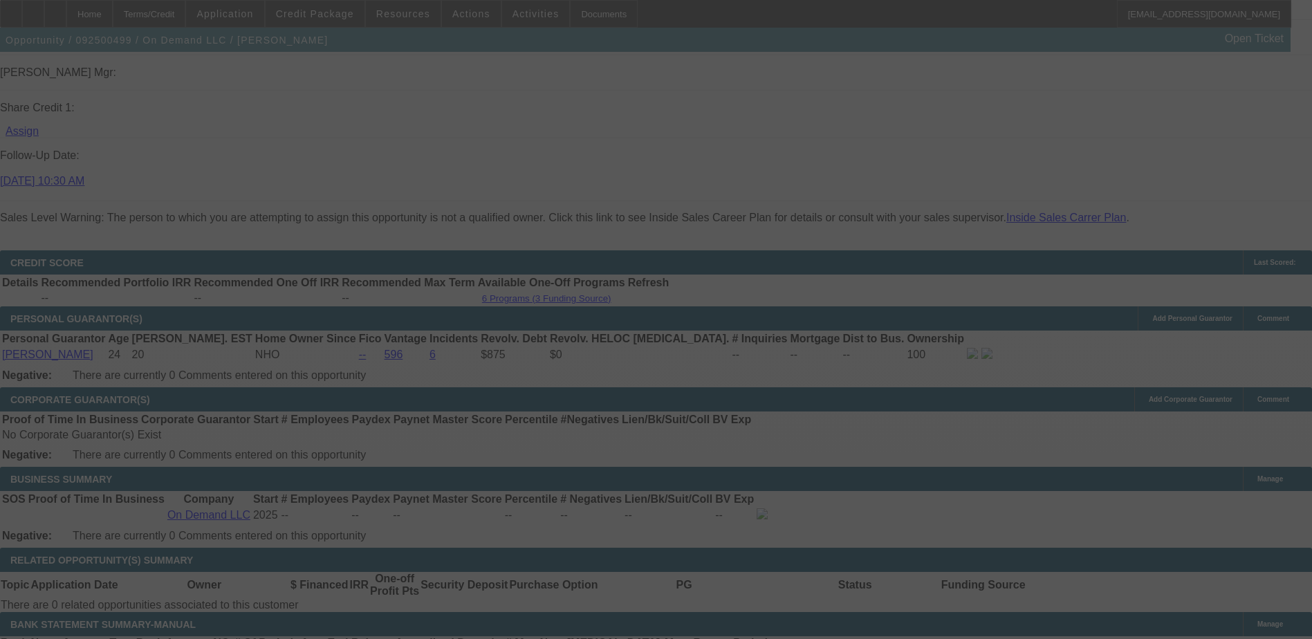
select select "0.2"
select select "2"
select select "0.1"
select select "4"
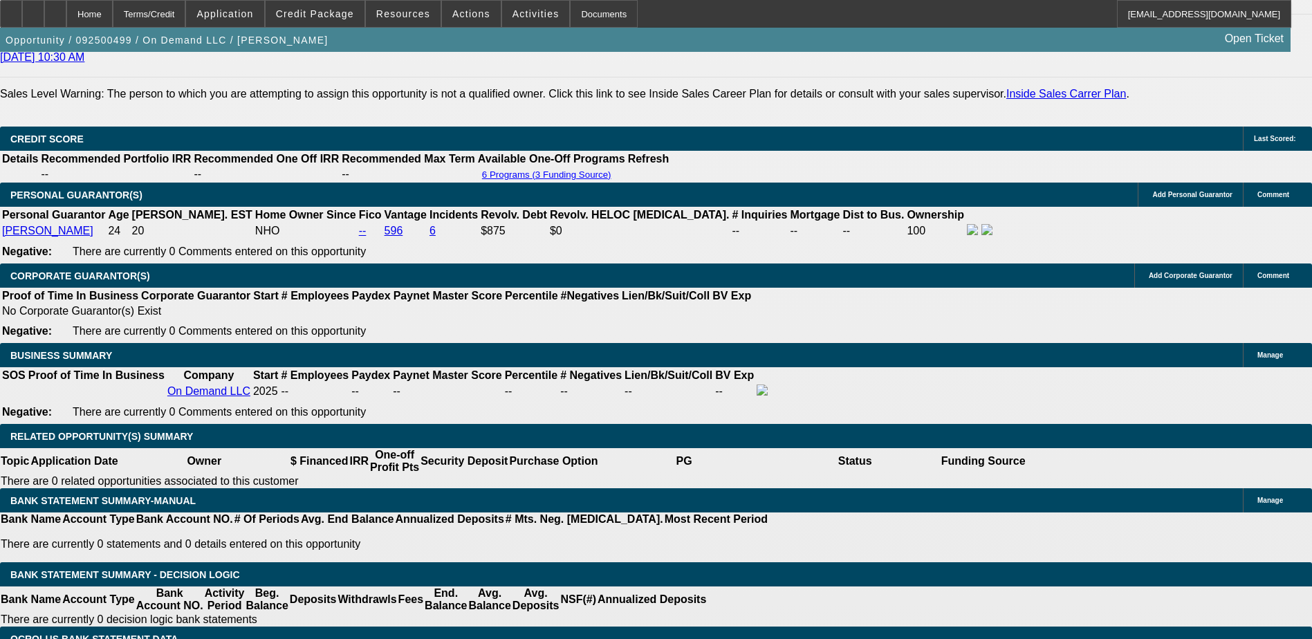
scroll to position [1937, 0]
